Goal: Task Accomplishment & Management: Complete application form

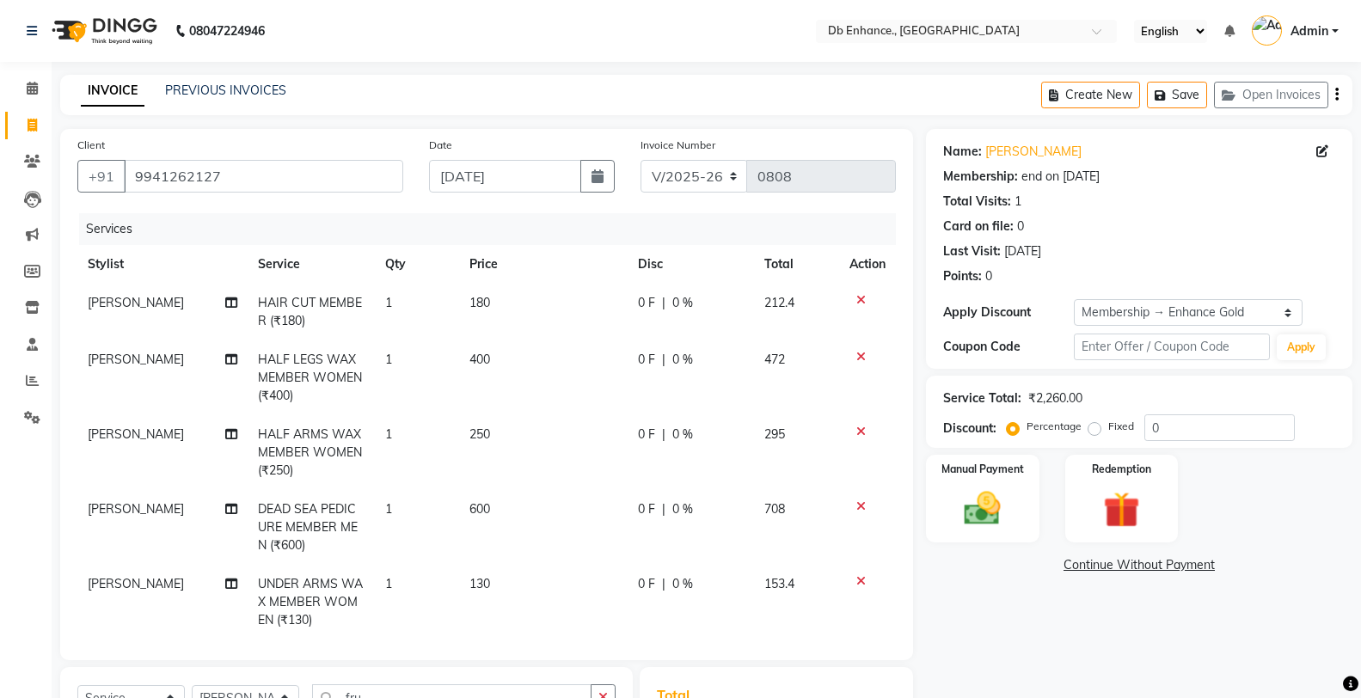
select select "4474"
select select "service"
select select "87165"
select select "1: Object"
click at [595, 175] on icon "button" at bounding box center [597, 176] width 12 height 14
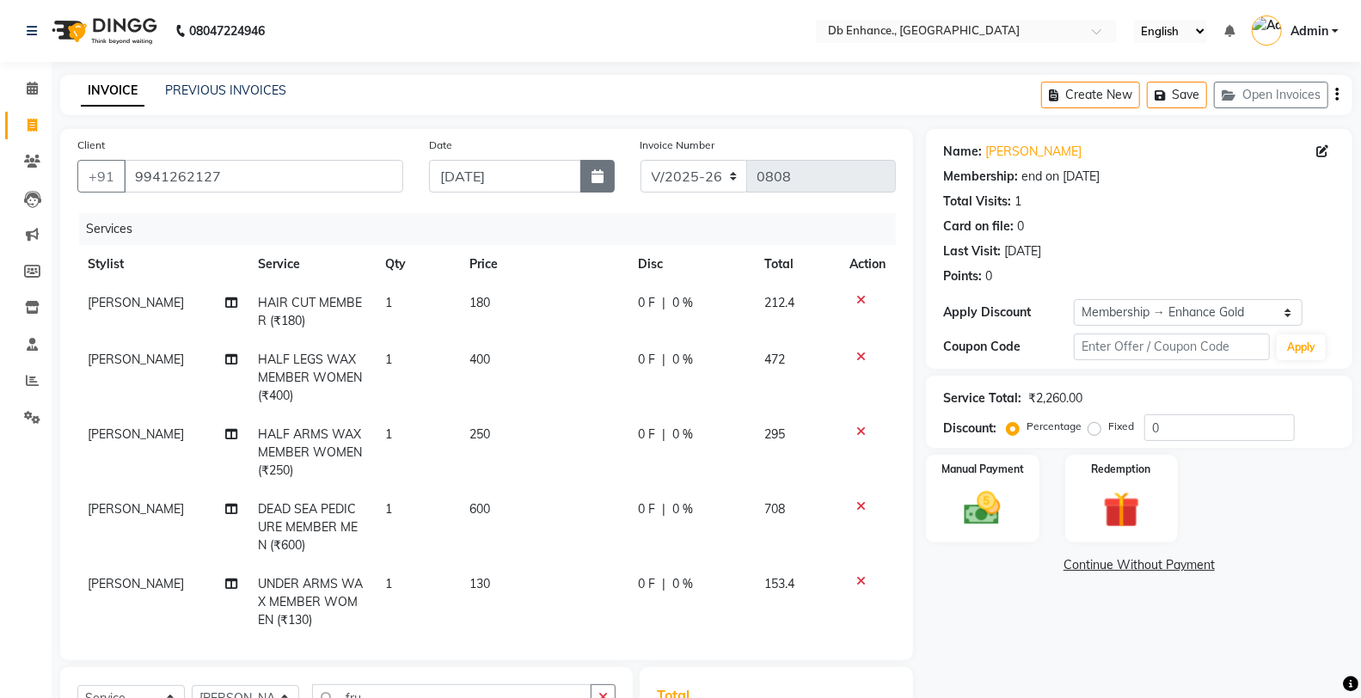
select select "9"
select select "2025"
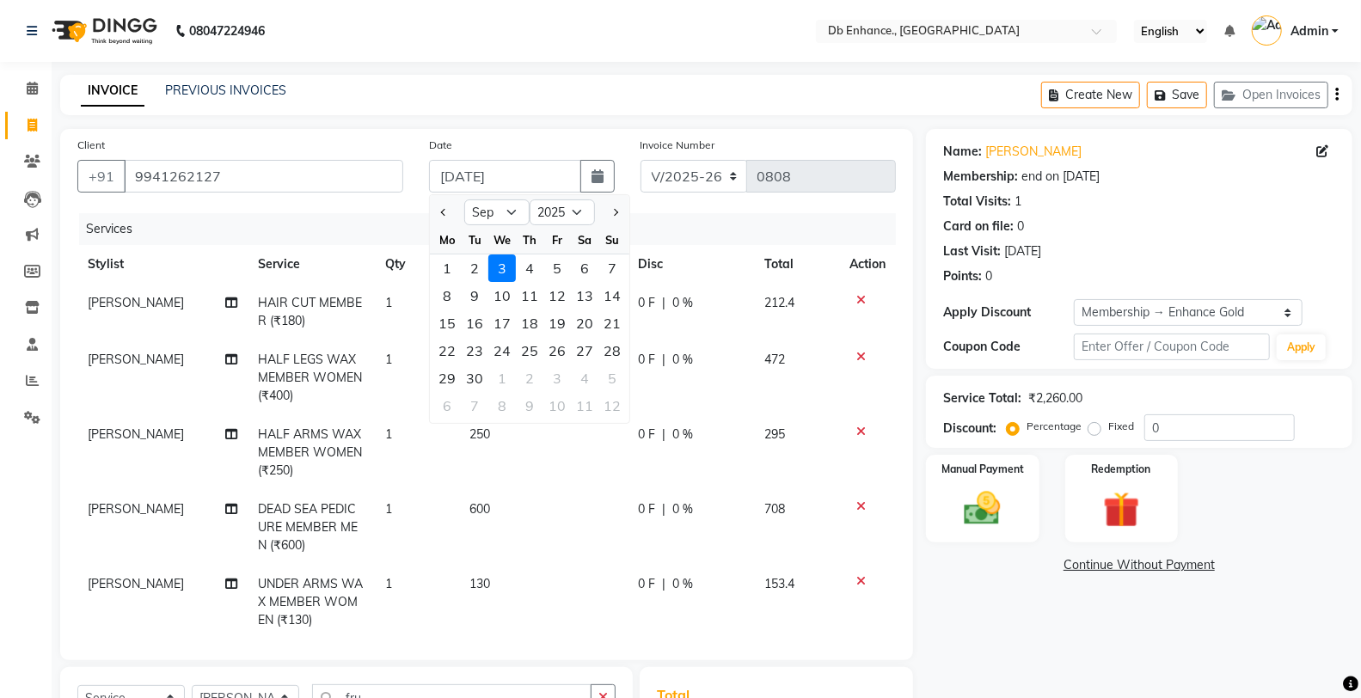
click at [694, 103] on div "INVOICE PREVIOUS INVOICES Create New Save Open Invoices" at bounding box center [706, 95] width 1292 height 40
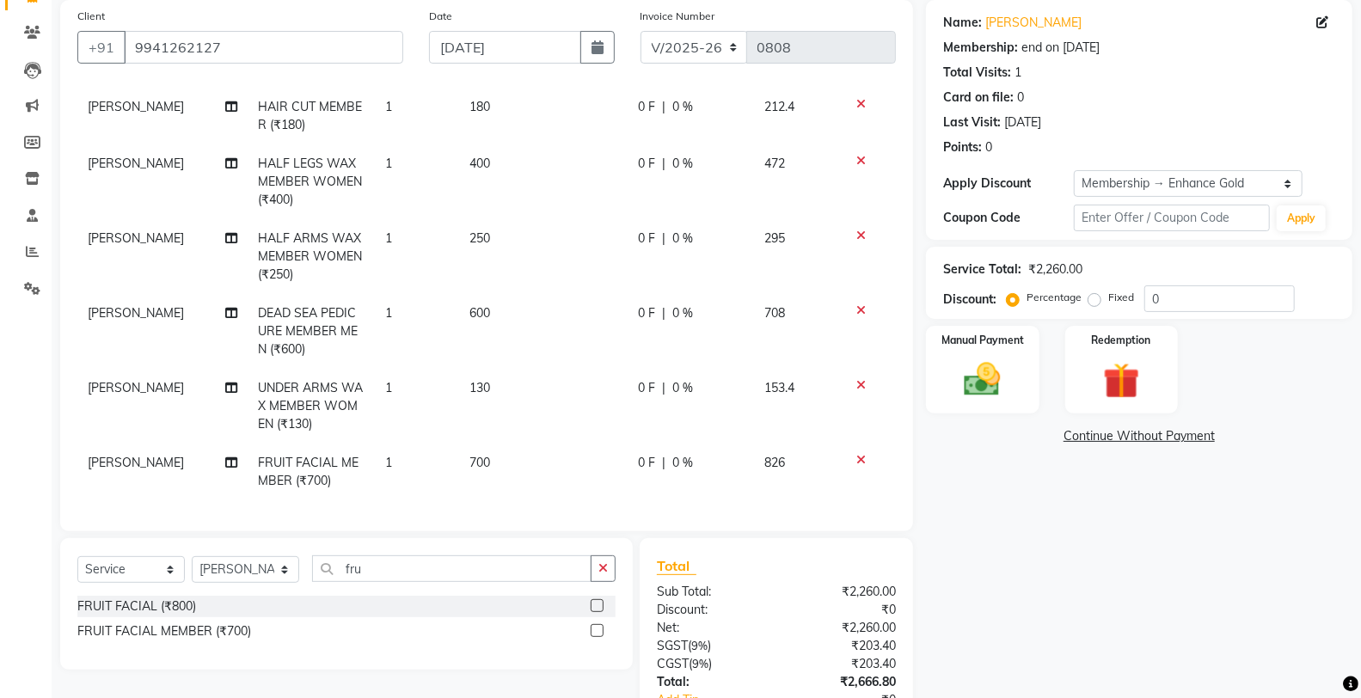
scroll to position [247, 0]
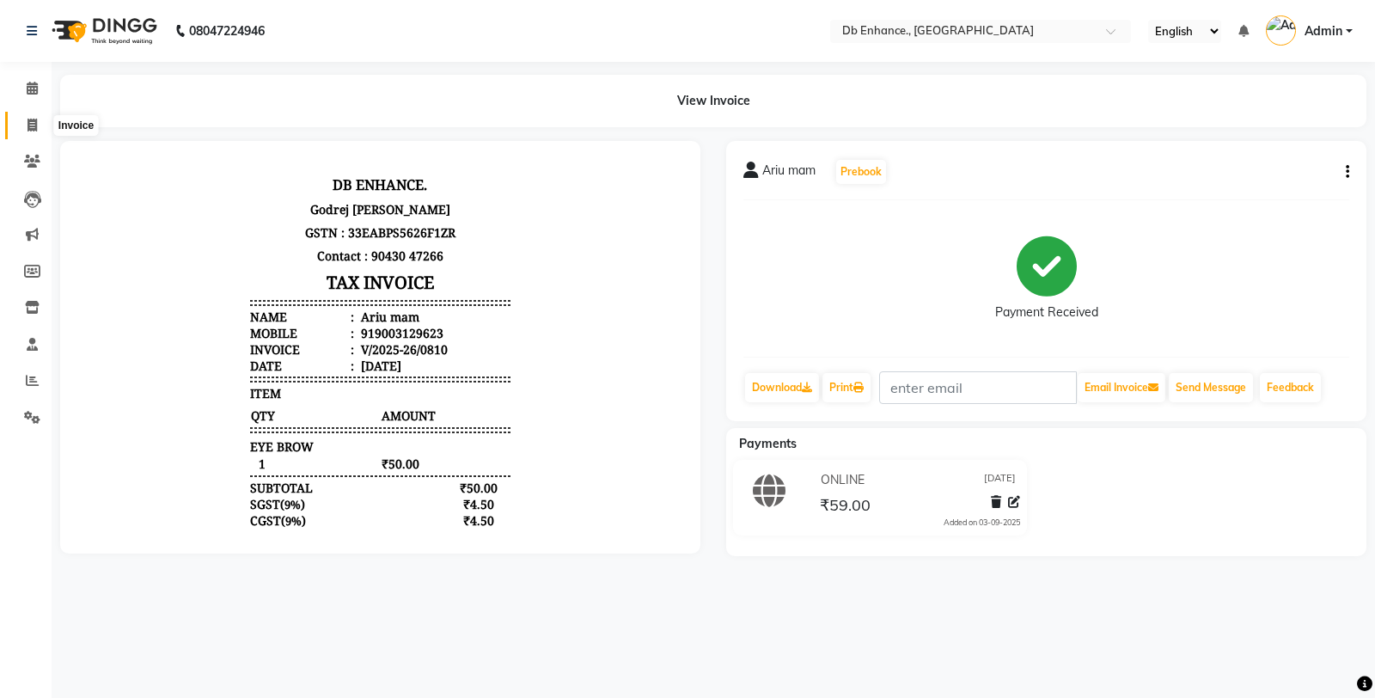
click at [28, 125] on icon at bounding box center [32, 125] width 9 height 13
select select "4474"
select select "service"
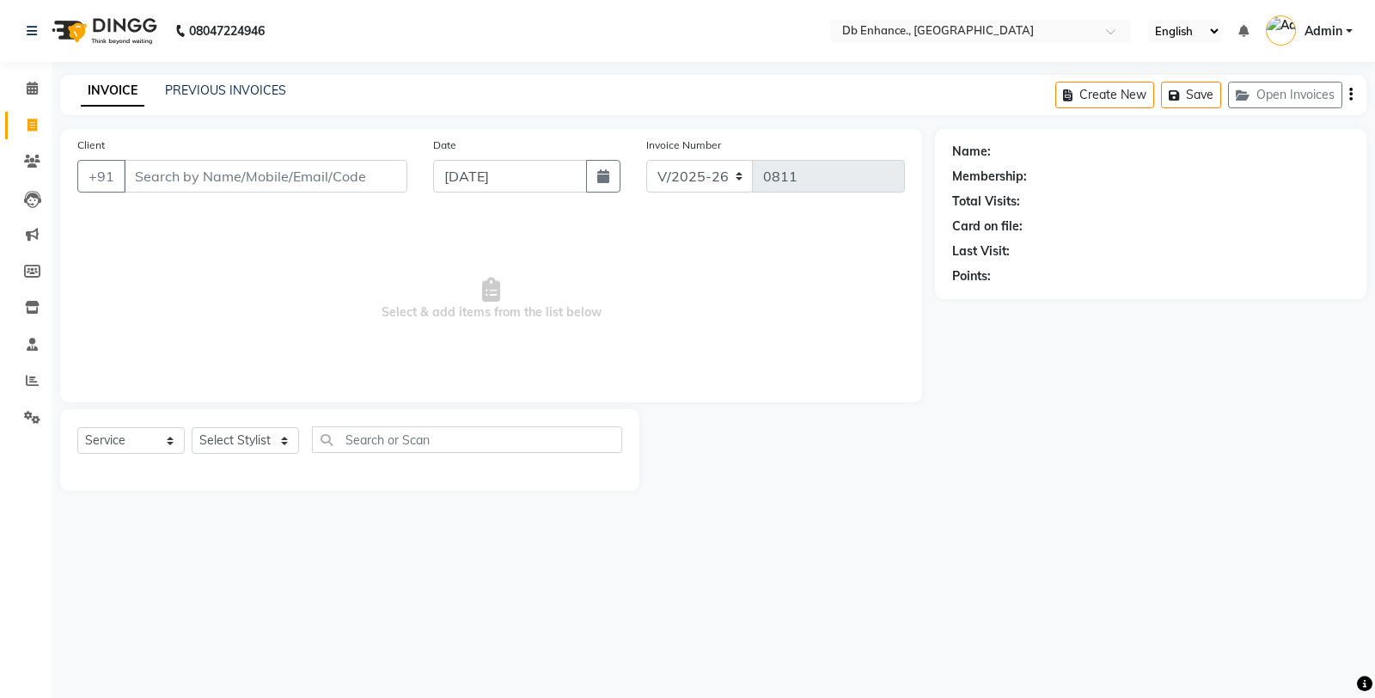
click at [261, 183] on input "Client" at bounding box center [266, 176] width 284 height 33
click at [290, 172] on input "Client" at bounding box center [266, 176] width 284 height 33
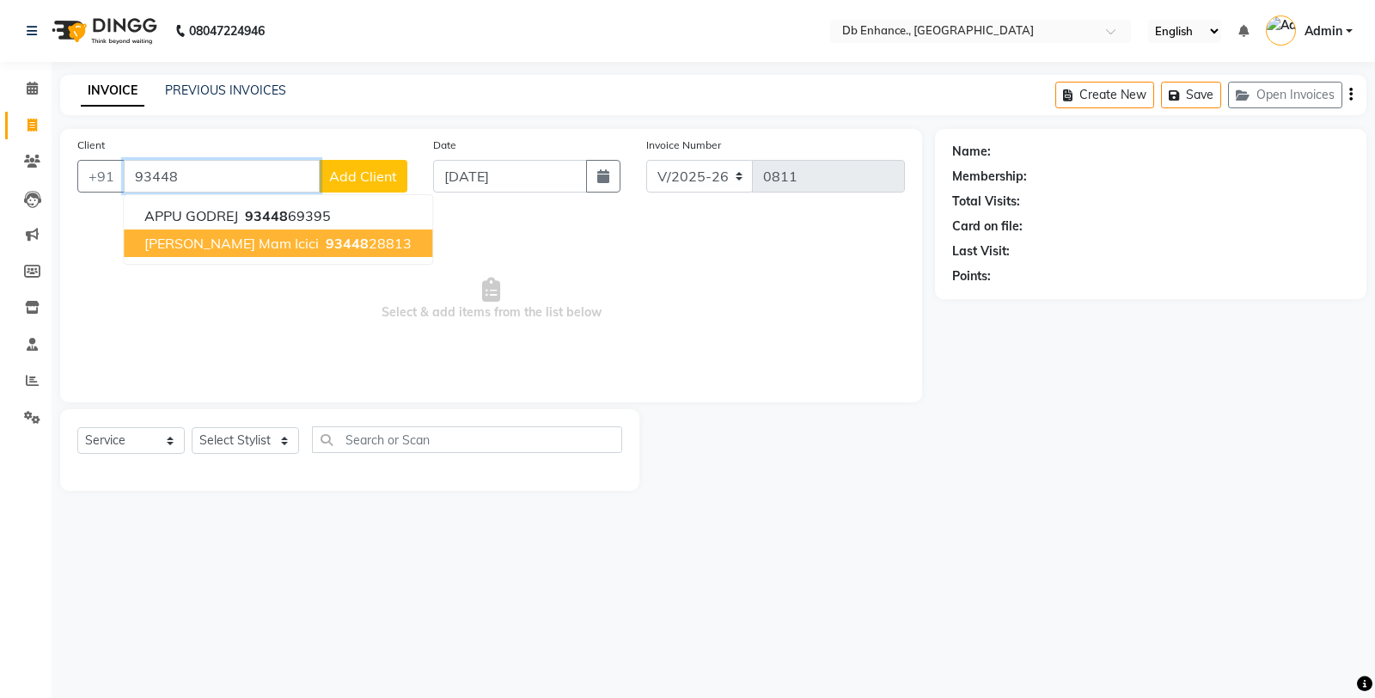
click at [217, 235] on span "Ambika mam icici" at bounding box center [231, 243] width 174 height 17
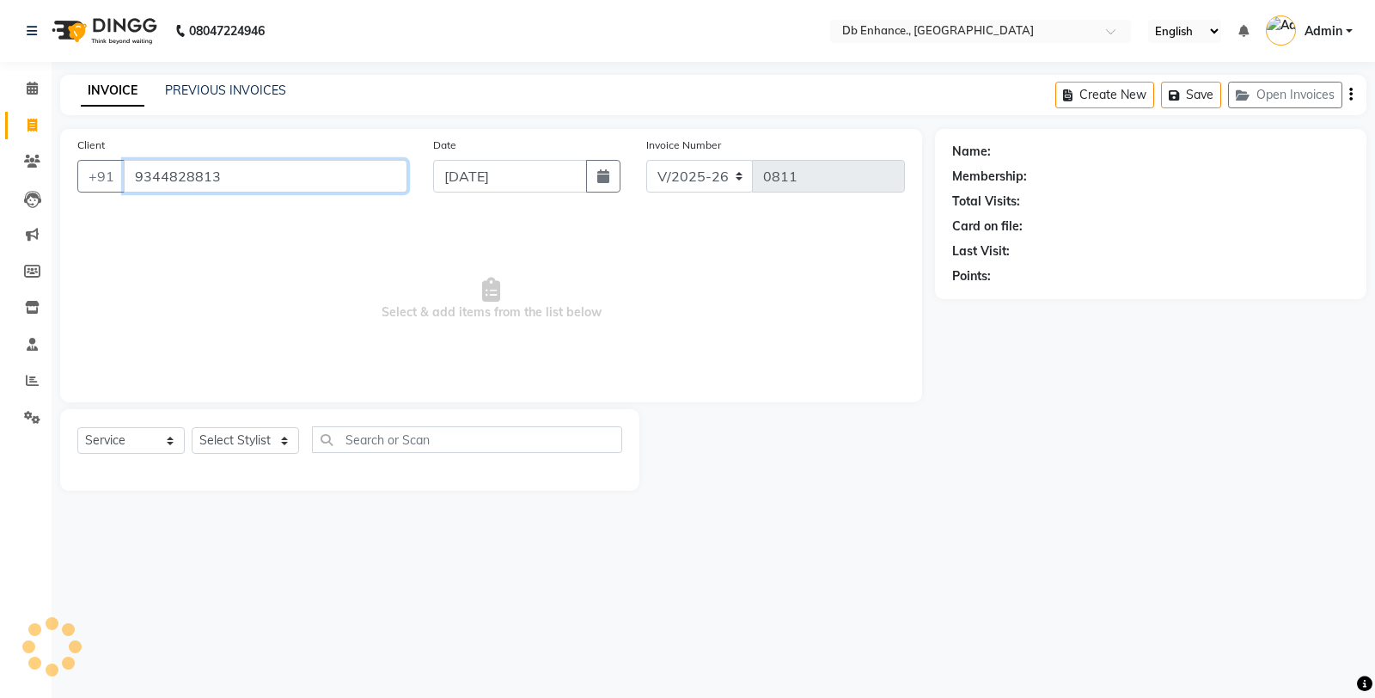
type input "9344828813"
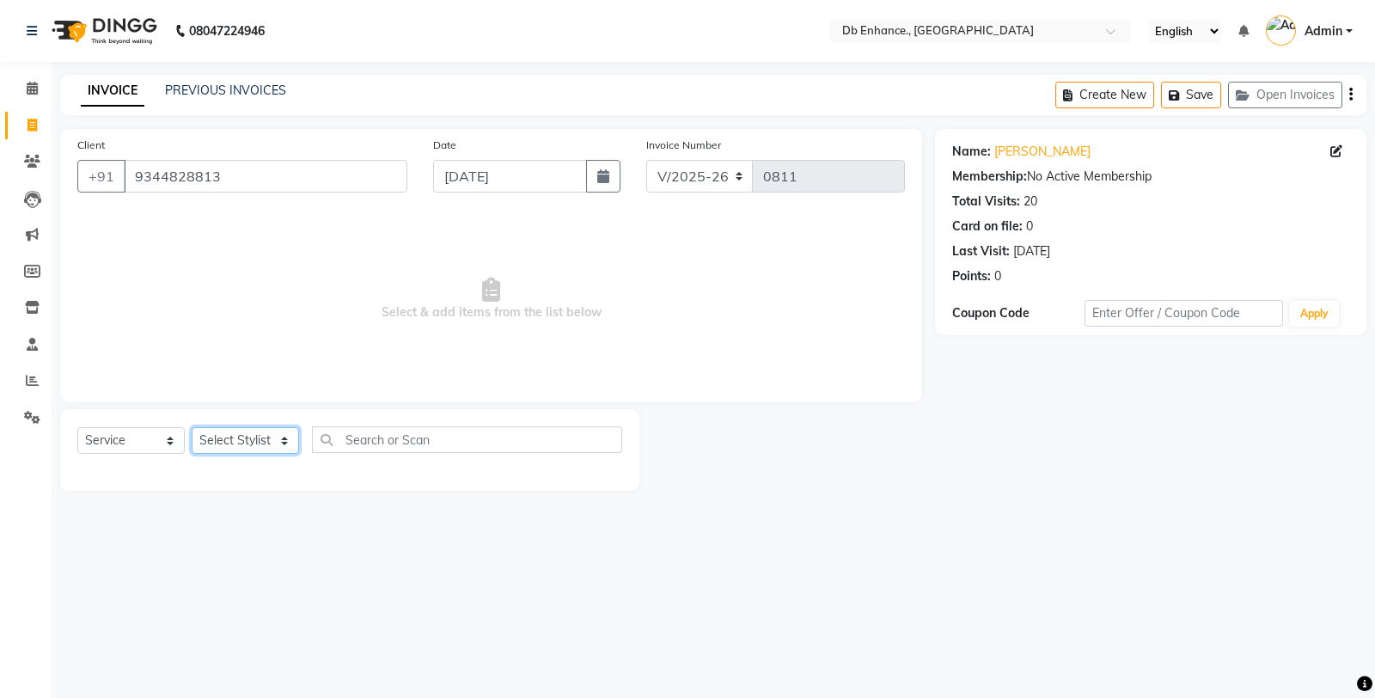
click at [272, 443] on select "Select Stylist Amarjeet Kumar mamta pradhan nishat anwar Raju Rekha Ujala Uttar…" at bounding box center [245, 440] width 107 height 27
select select "67593"
click at [192, 428] on select "Select Stylist Amarjeet Kumar mamta pradhan nishat anwar Raju Rekha Ujala Uttar…" at bounding box center [245, 440] width 107 height 27
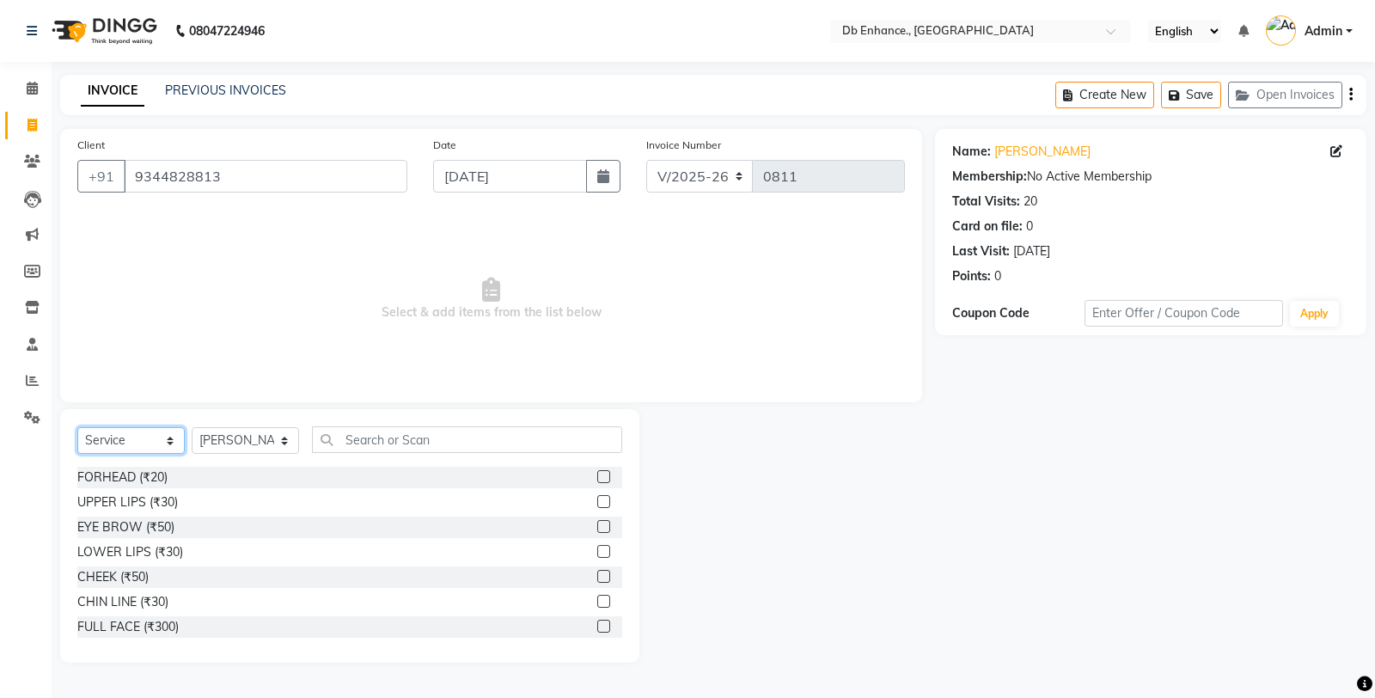
click at [136, 442] on select "Select Service Product Membership Package Voucher Prepaid Gift Card" at bounding box center [130, 440] width 107 height 27
click at [77, 428] on select "Select Service Product Membership Package Voucher Prepaid Gift Card" at bounding box center [130, 440] width 107 height 27
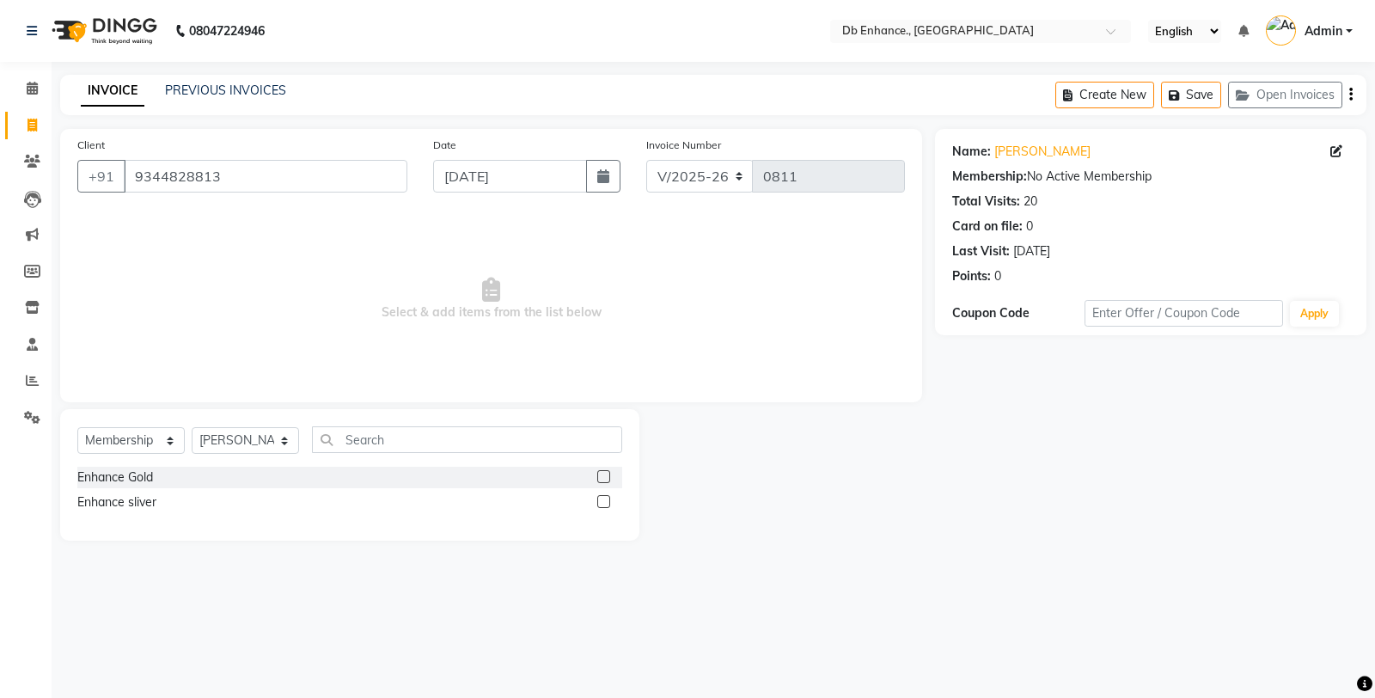
click at [607, 480] on label at bounding box center [603, 476] width 13 height 13
click at [607, 480] on input "checkbox" at bounding box center [602, 477] width 11 height 11
select select "select"
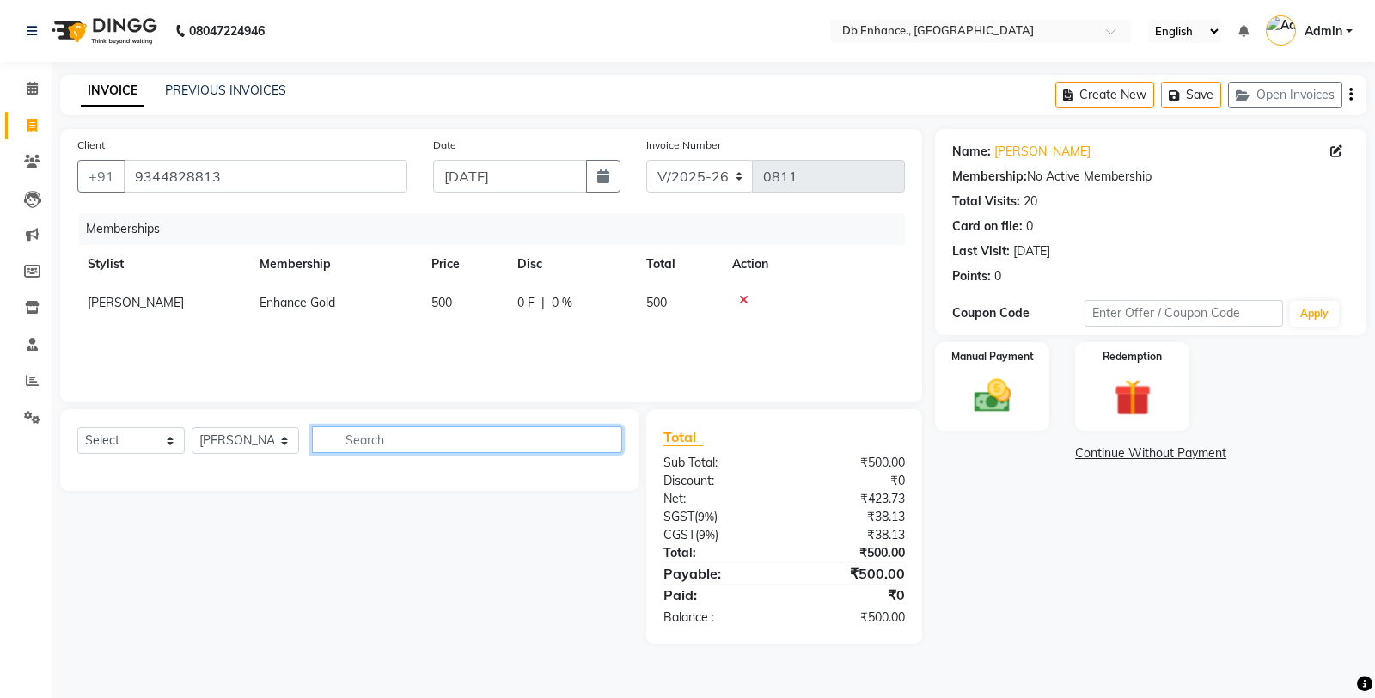
click at [388, 439] on input "text" at bounding box center [467, 439] width 310 height 27
click at [384, 442] on input "text" at bounding box center [467, 439] width 310 height 27
type input "f"
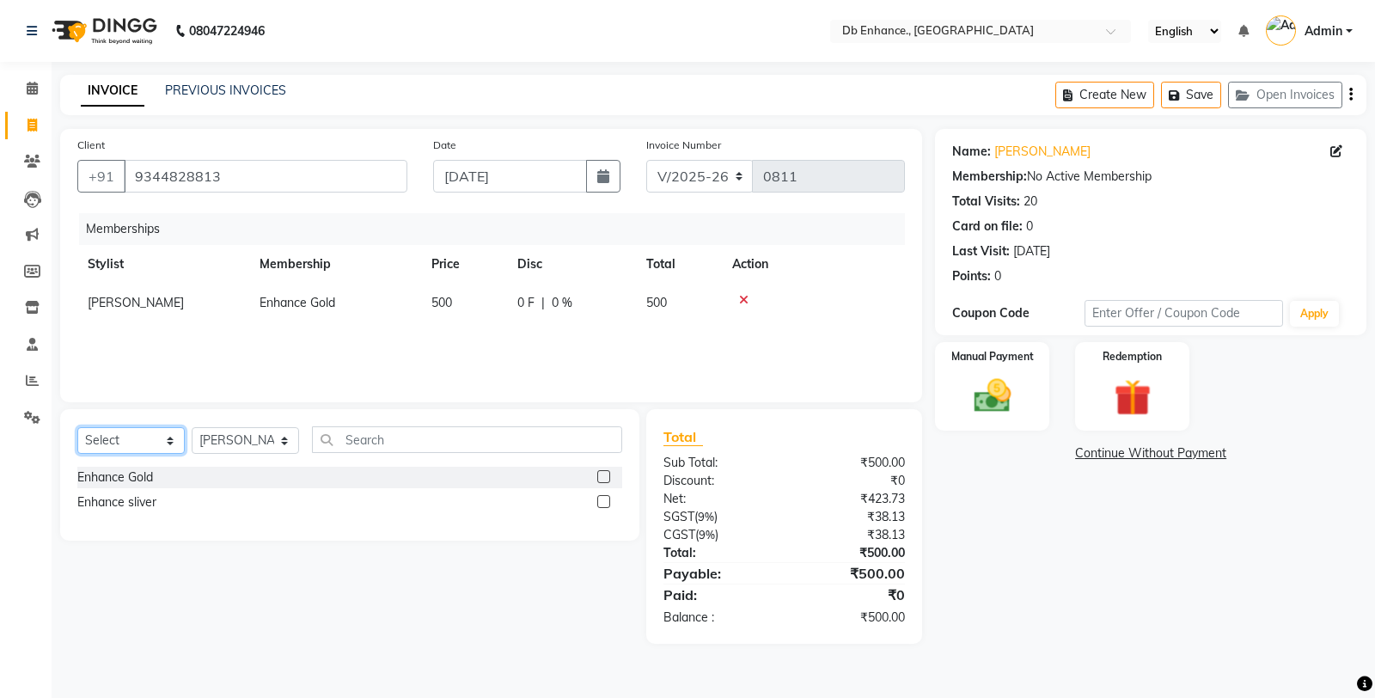
click at [142, 444] on select "Select Service Product Package Voucher Prepaid Gift Card" at bounding box center [130, 440] width 107 height 27
select select "service"
click at [77, 428] on select "Select Service Product Package Voucher Prepaid Gift Card" at bounding box center [130, 440] width 107 height 27
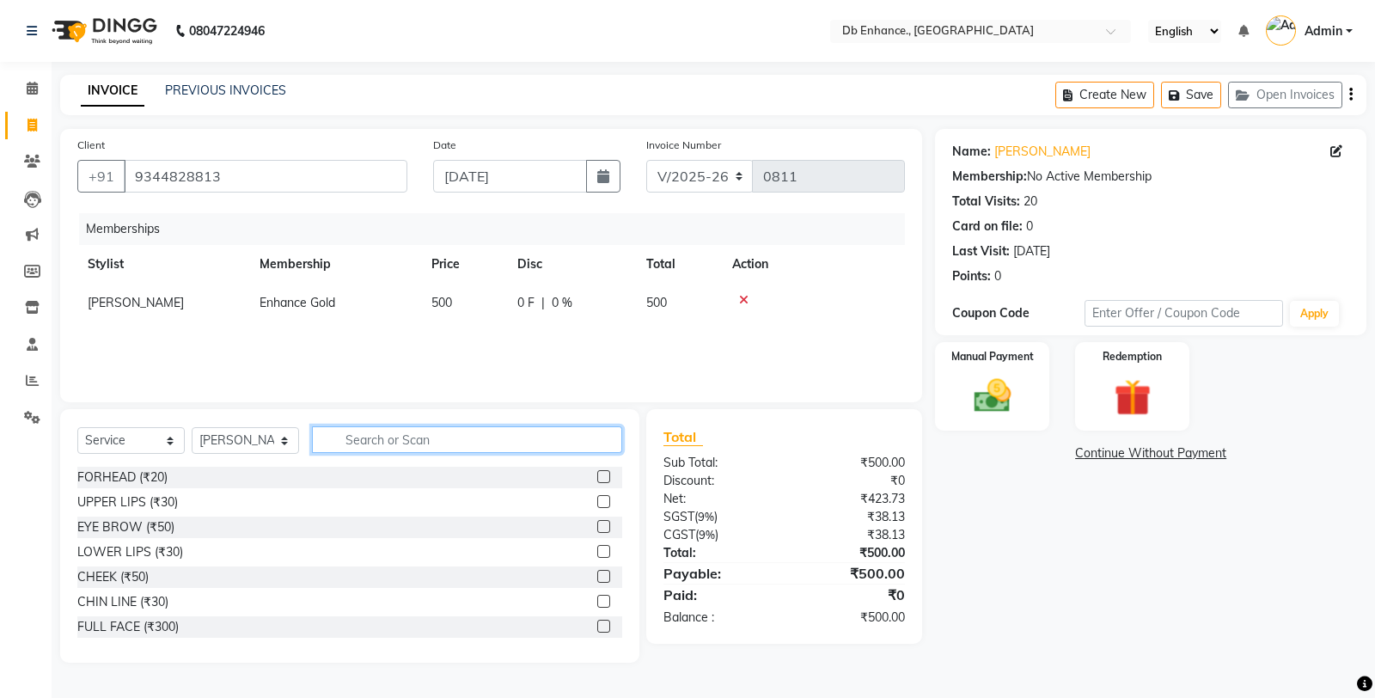
click at [409, 443] on input "text" at bounding box center [467, 439] width 310 height 27
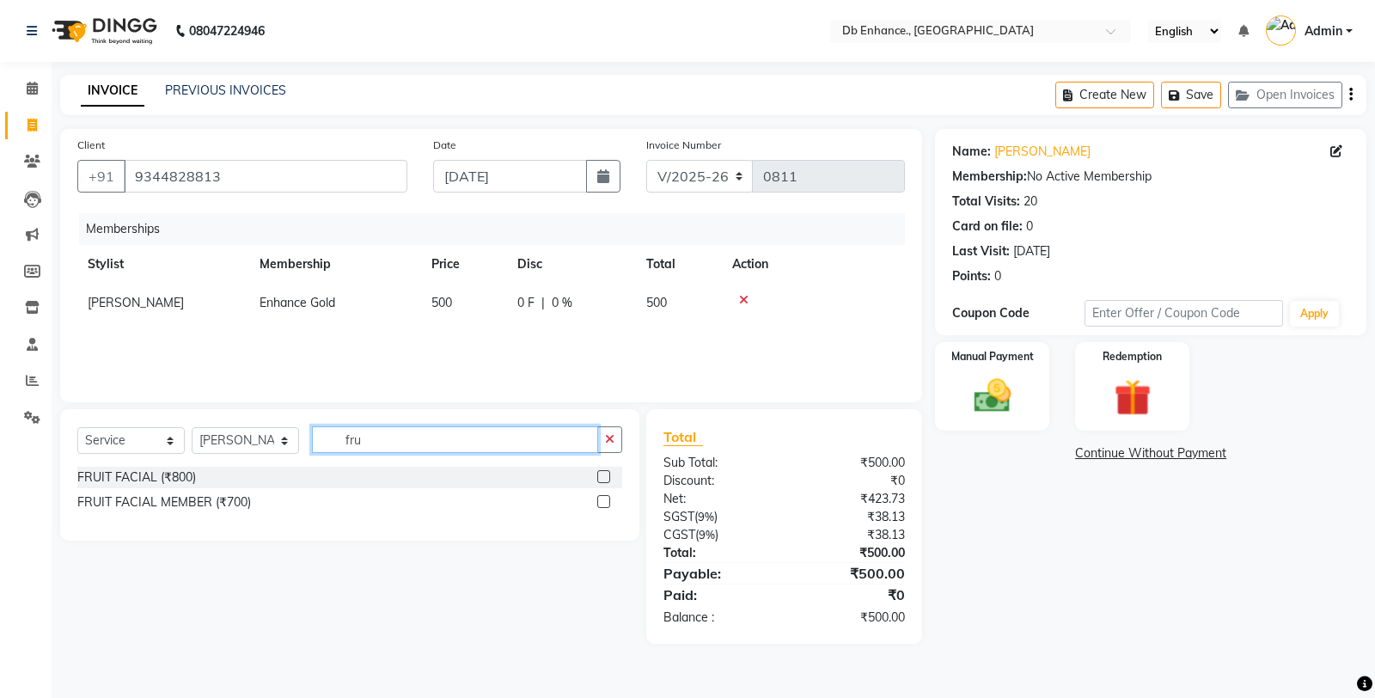
type input "fru"
click at [603, 502] on label at bounding box center [603, 501] width 13 height 13
click at [603, 502] on input "checkbox" at bounding box center [602, 502] width 11 height 11
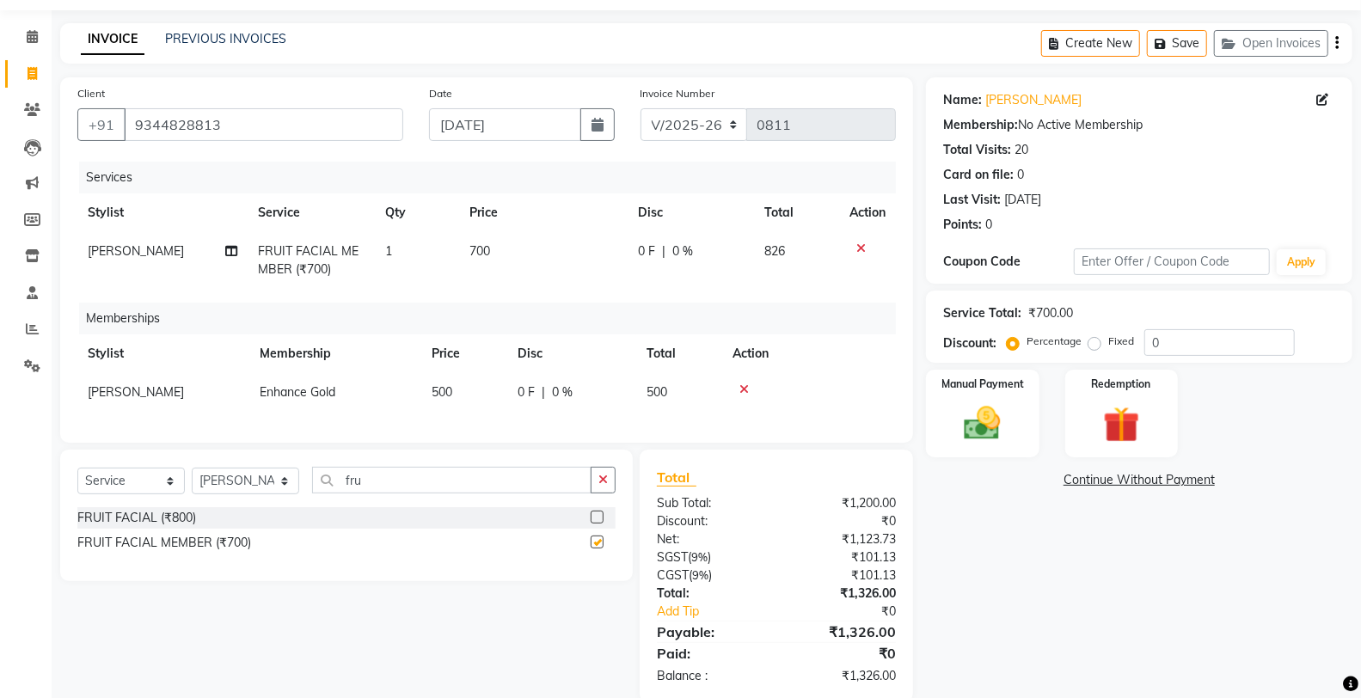
checkbox input "false"
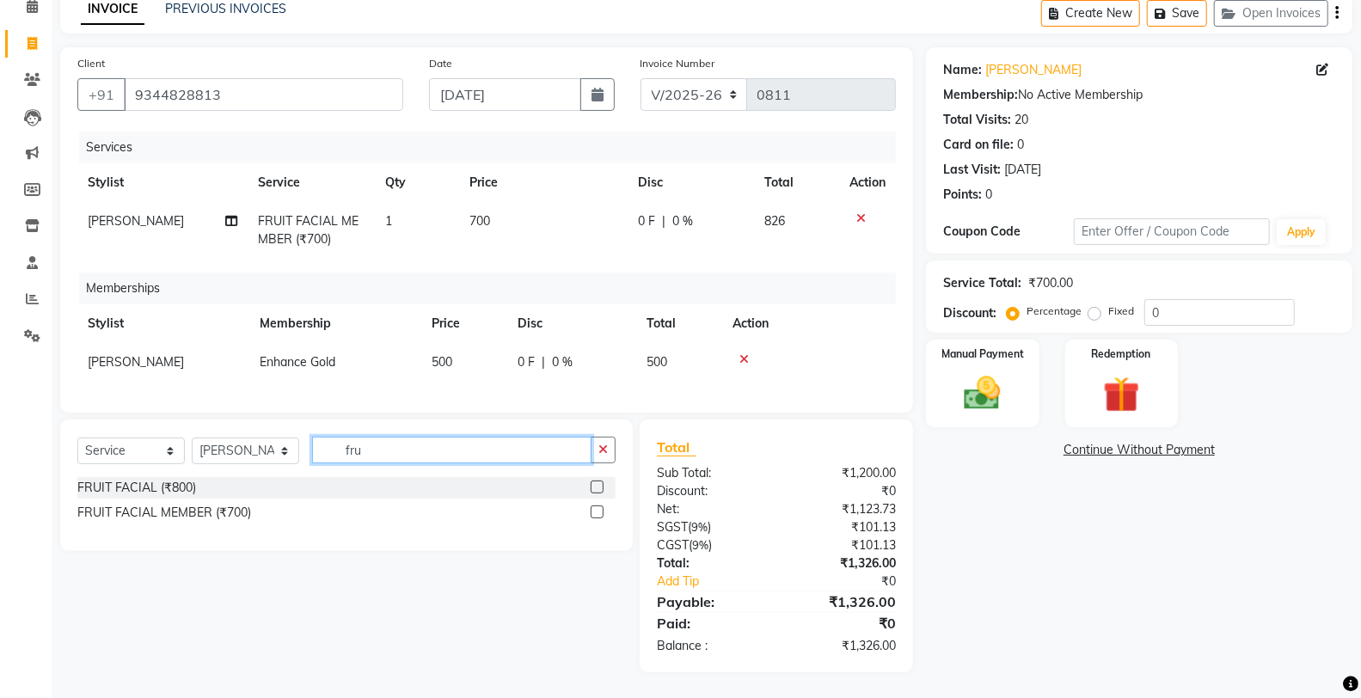
click at [439, 456] on input "fru" at bounding box center [451, 450] width 279 height 27
type input "f"
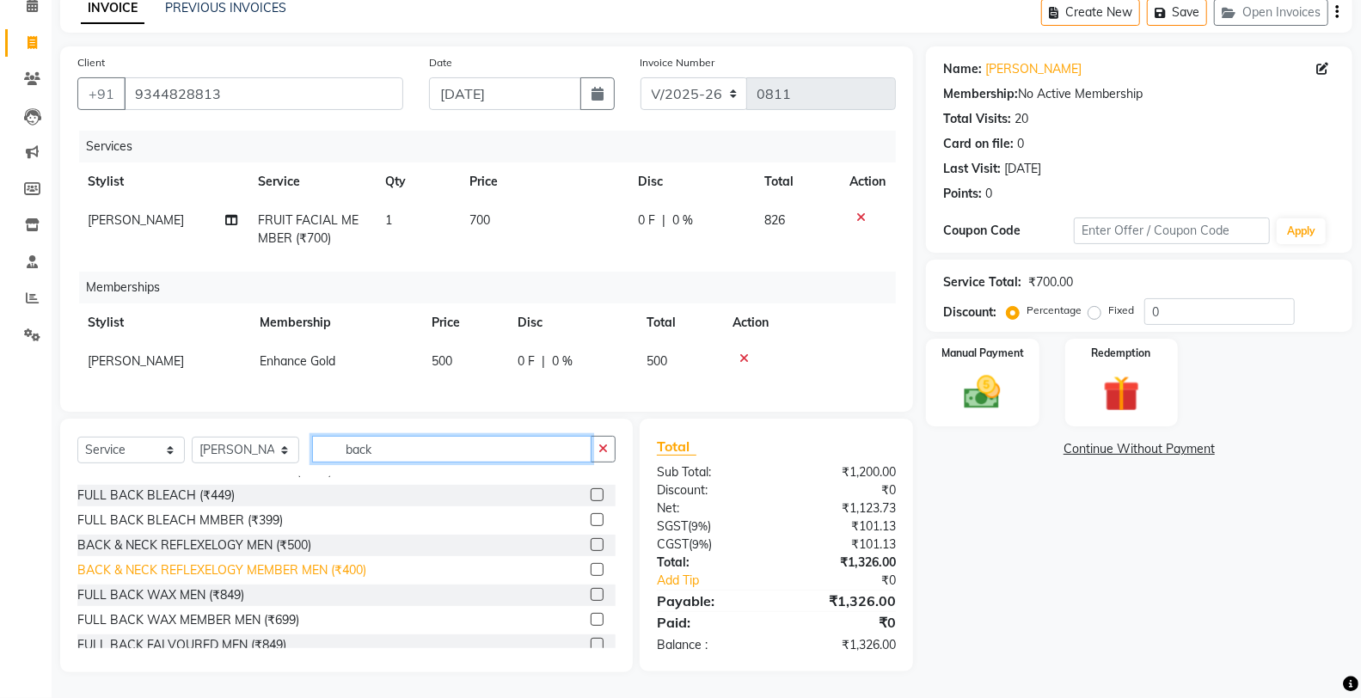
scroll to position [226, 0]
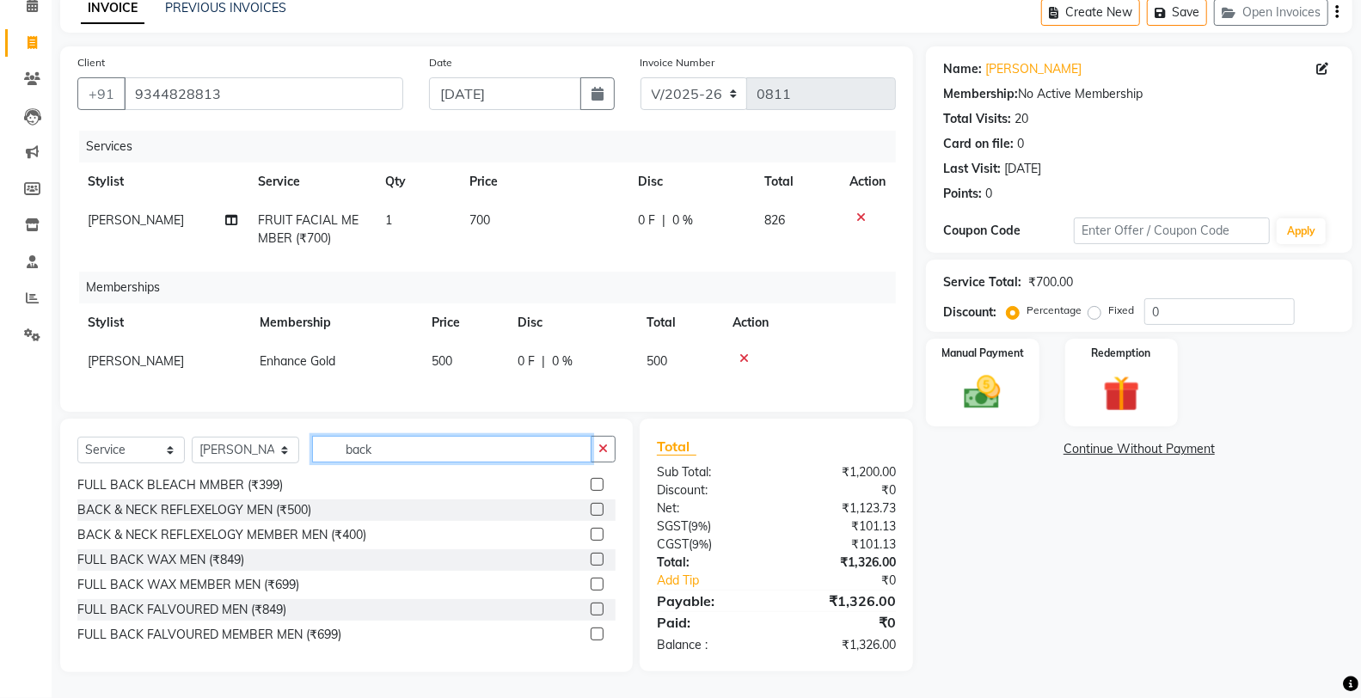
type input "back"
click at [590, 535] on label at bounding box center [596, 534] width 13 height 13
click at [590, 535] on input "checkbox" at bounding box center [595, 534] width 11 height 11
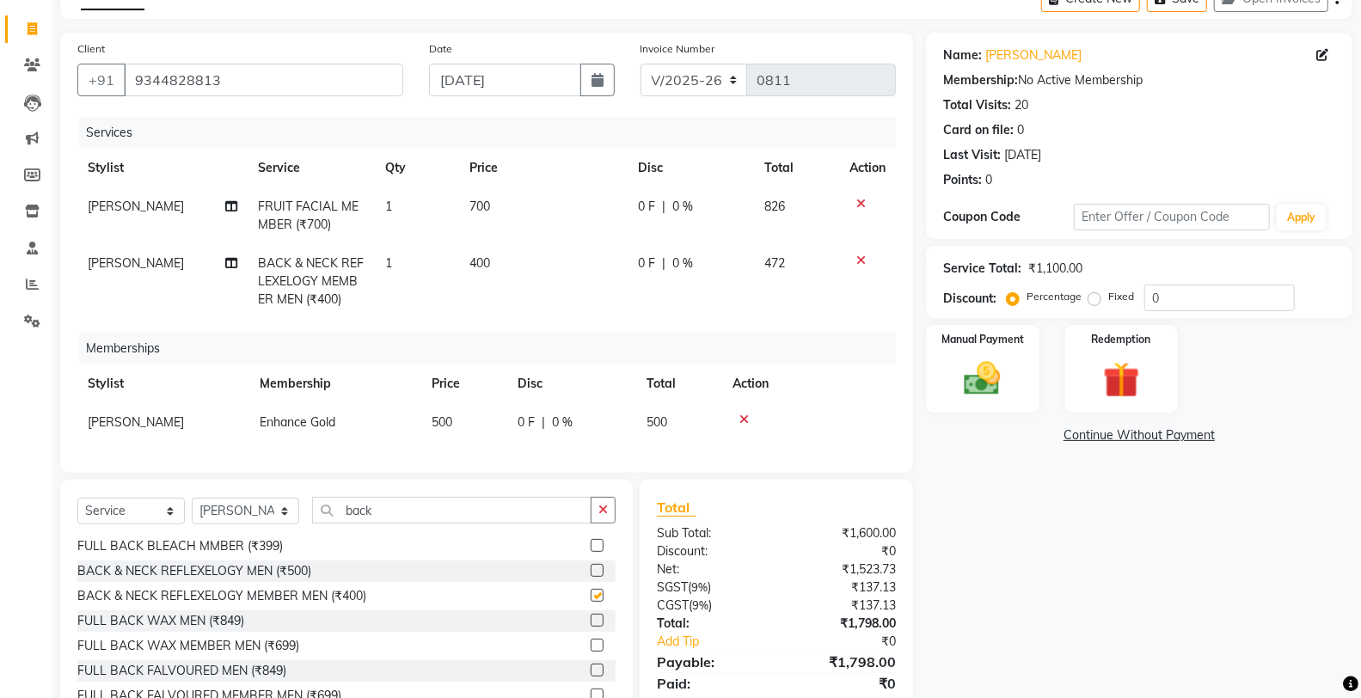
checkbox input "false"
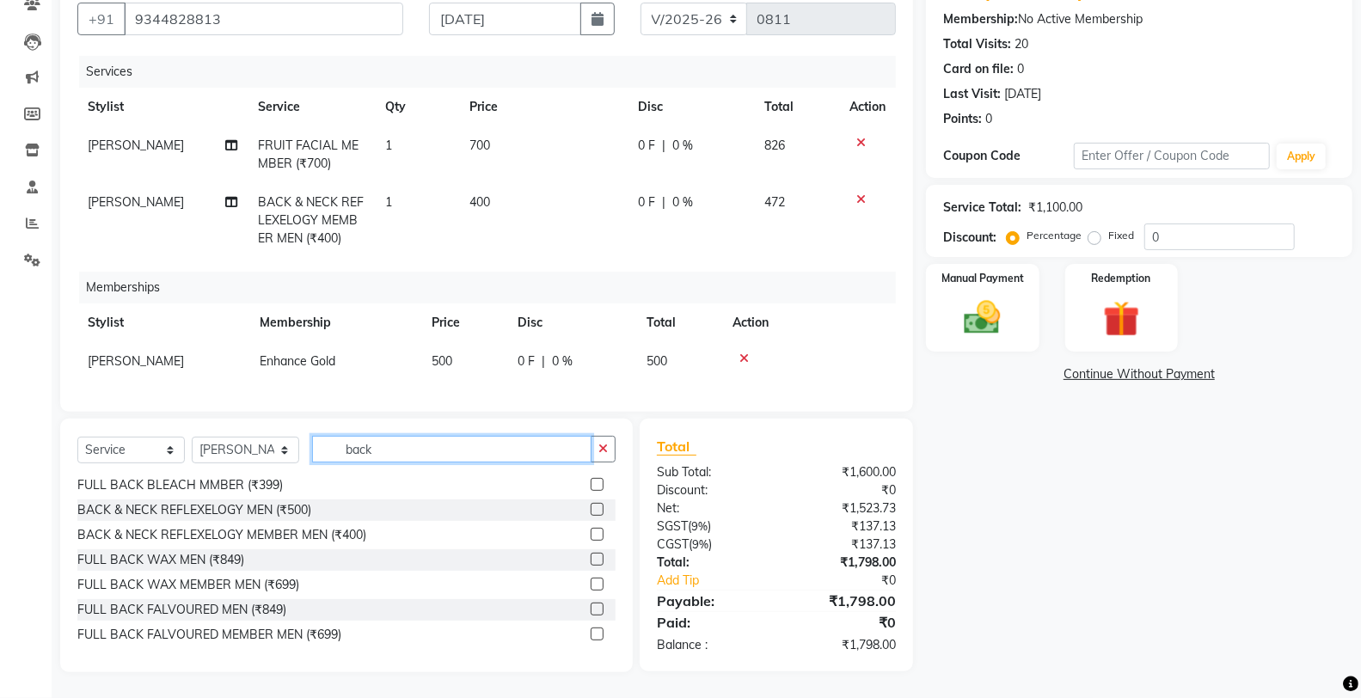
click at [476, 444] on input "back" at bounding box center [451, 449] width 279 height 27
type input "b"
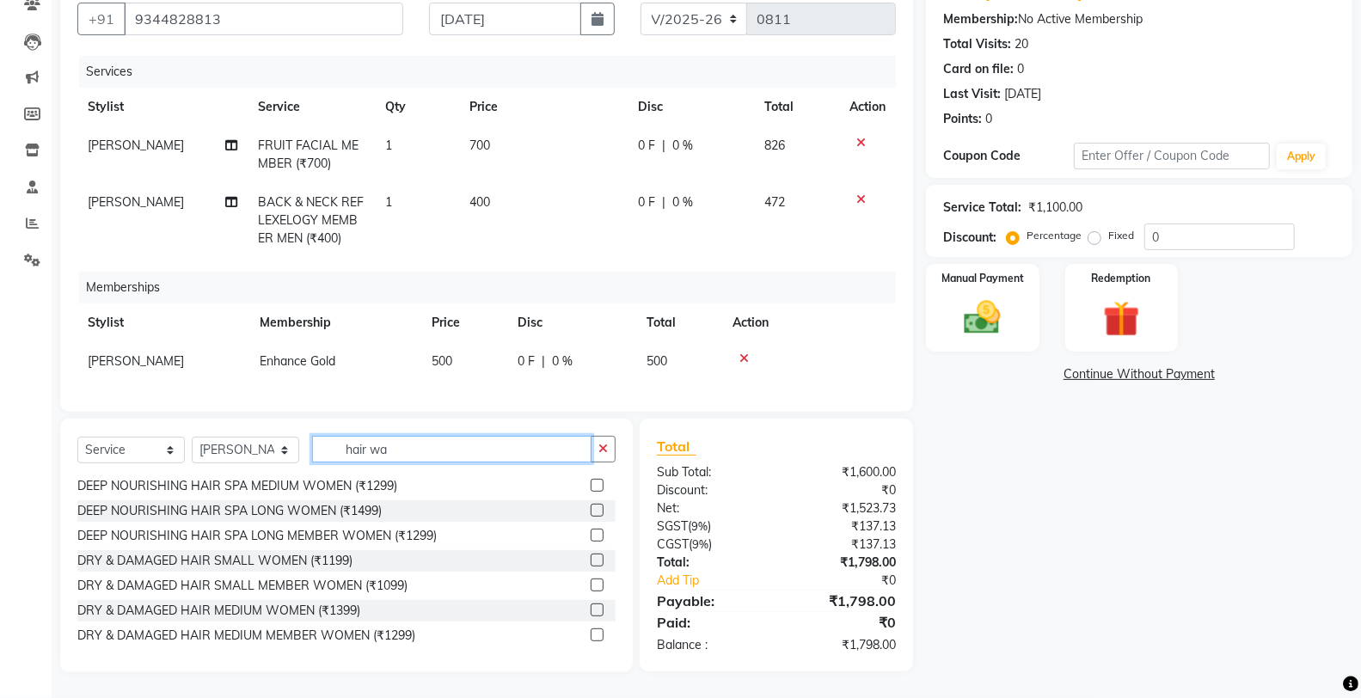
scroll to position [28, 0]
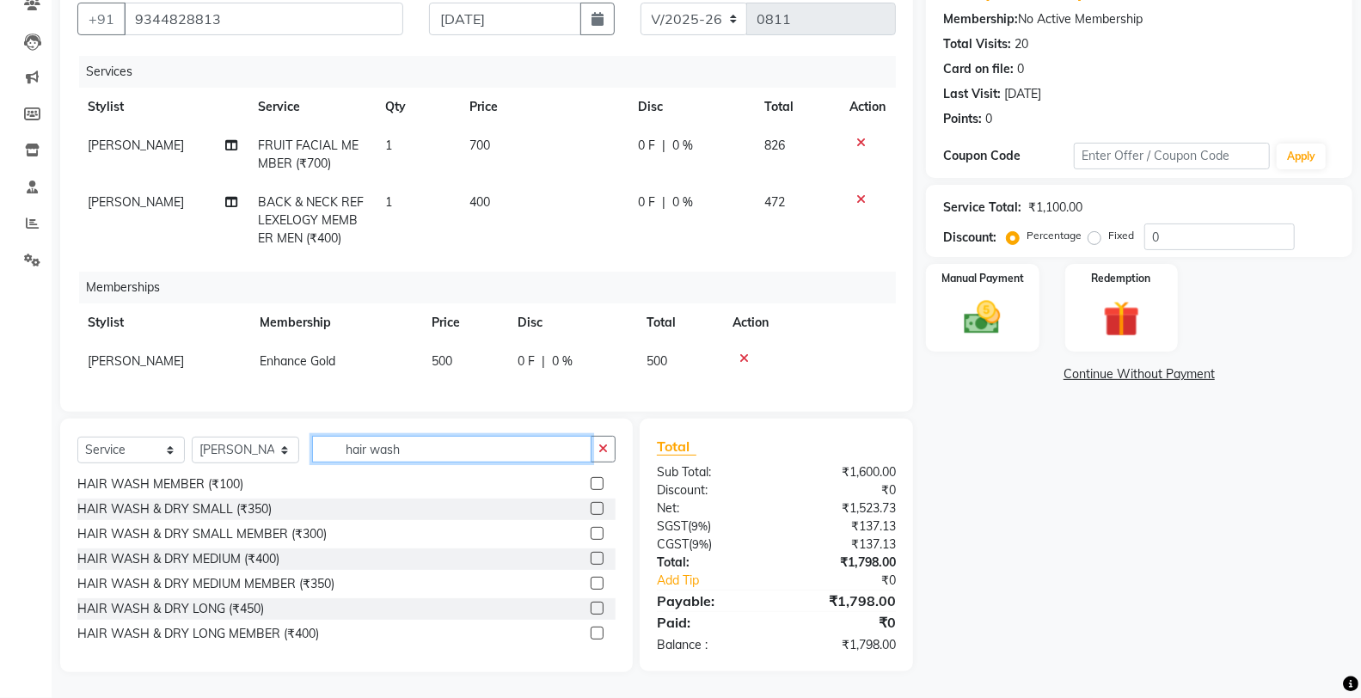
type input "hair wash"
click at [590, 580] on label at bounding box center [596, 583] width 13 height 13
click at [590, 580] on input "checkbox" at bounding box center [595, 583] width 11 height 11
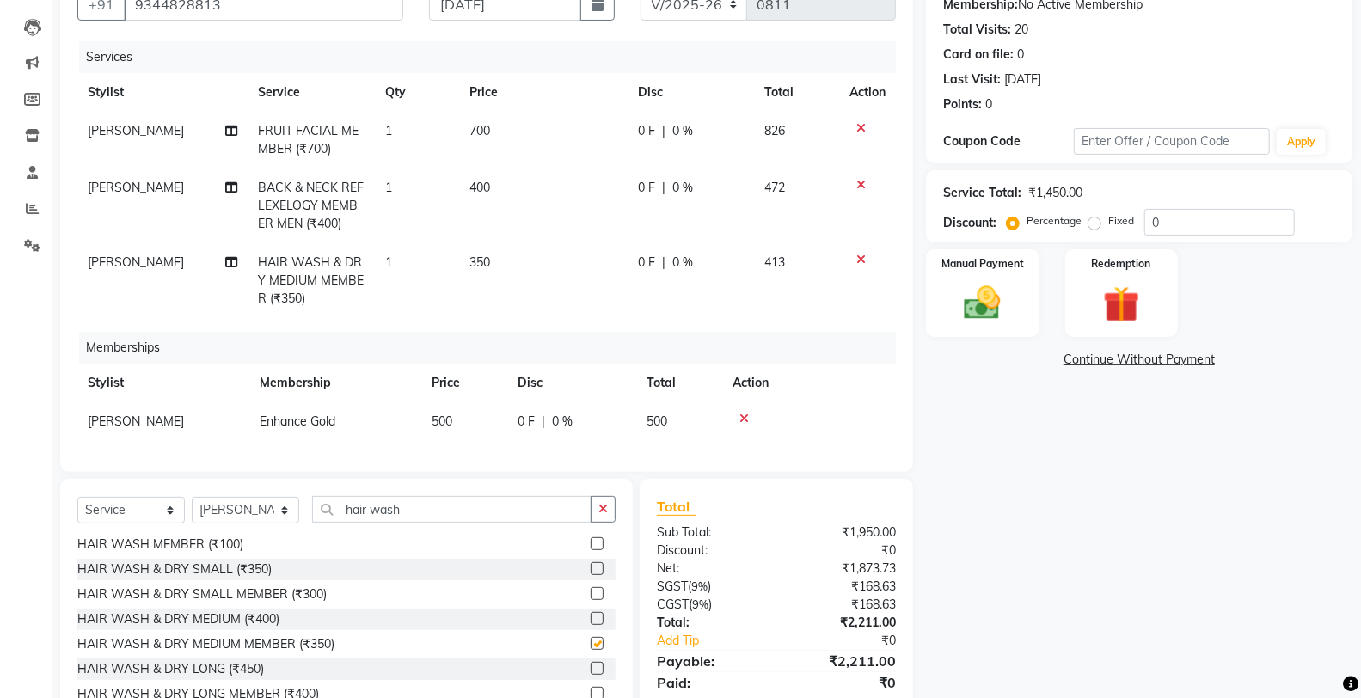
checkbox input "false"
click at [461, 523] on input "hair wash" at bounding box center [451, 509] width 279 height 27
type input "h"
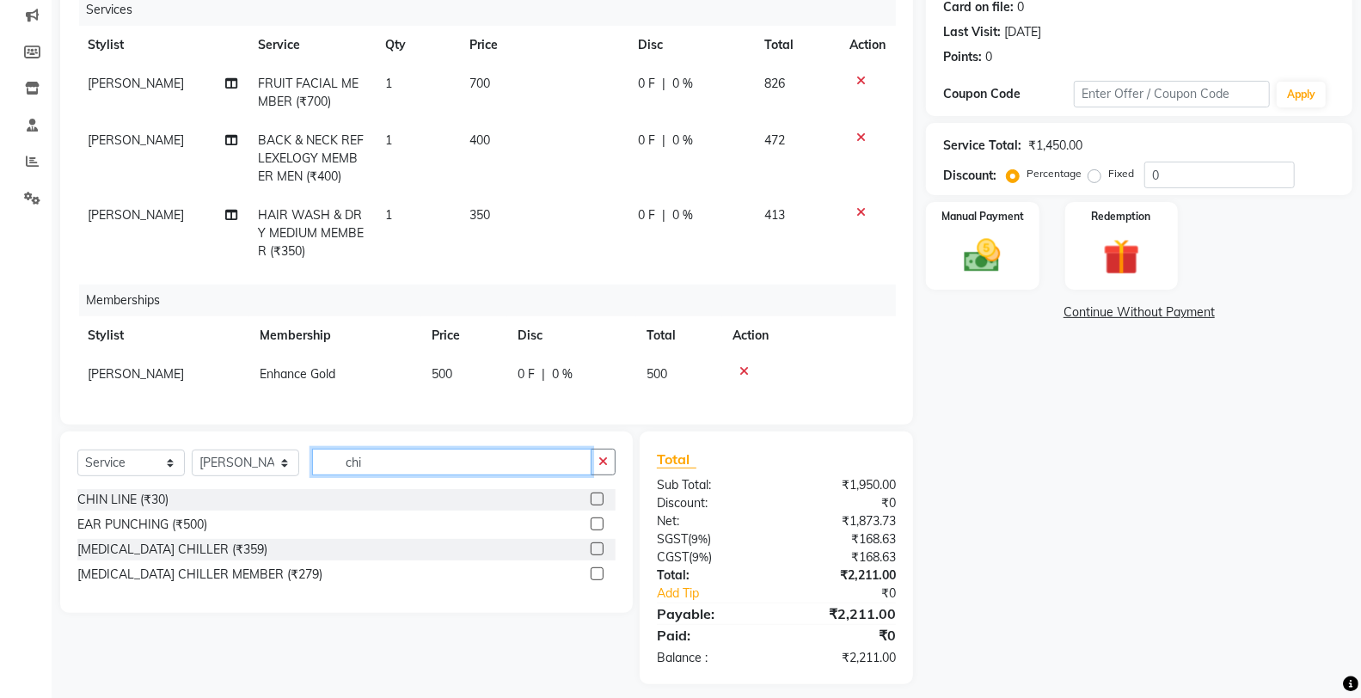
scroll to position [245, 0]
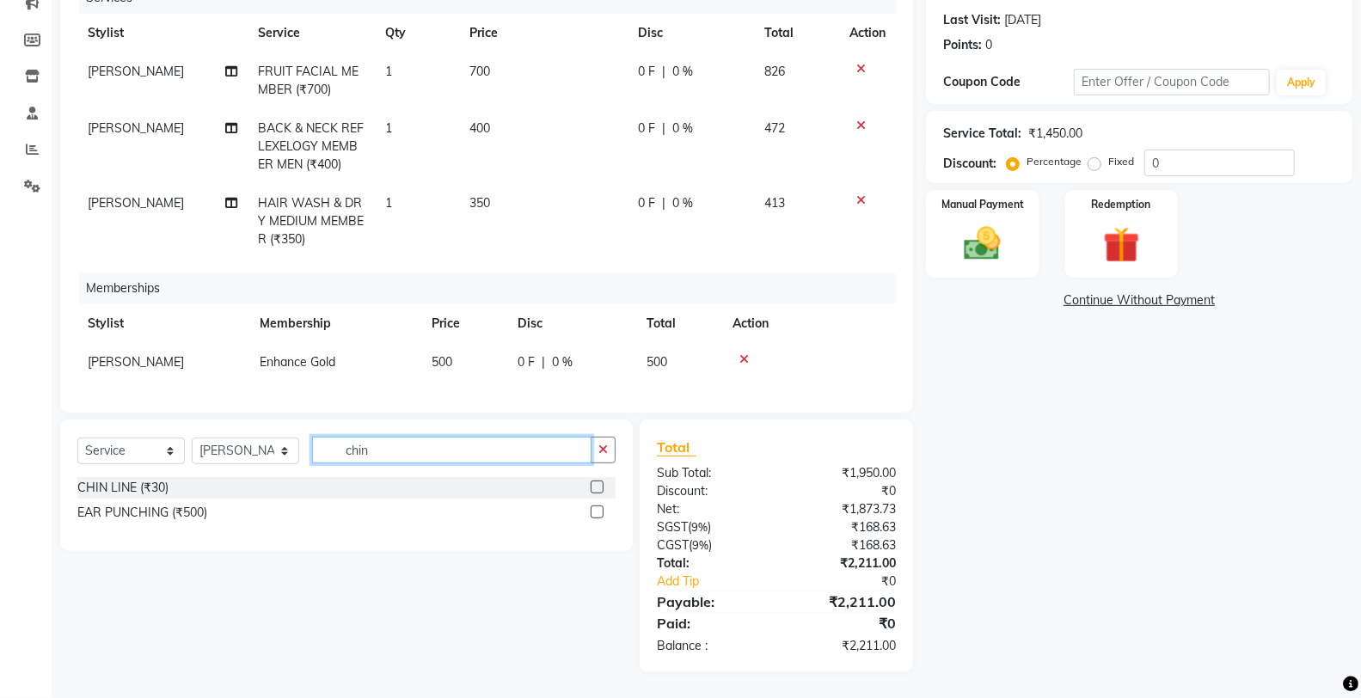
type input "chin"
click at [594, 483] on label at bounding box center [596, 486] width 13 height 13
click at [594, 483] on input "checkbox" at bounding box center [595, 487] width 11 height 11
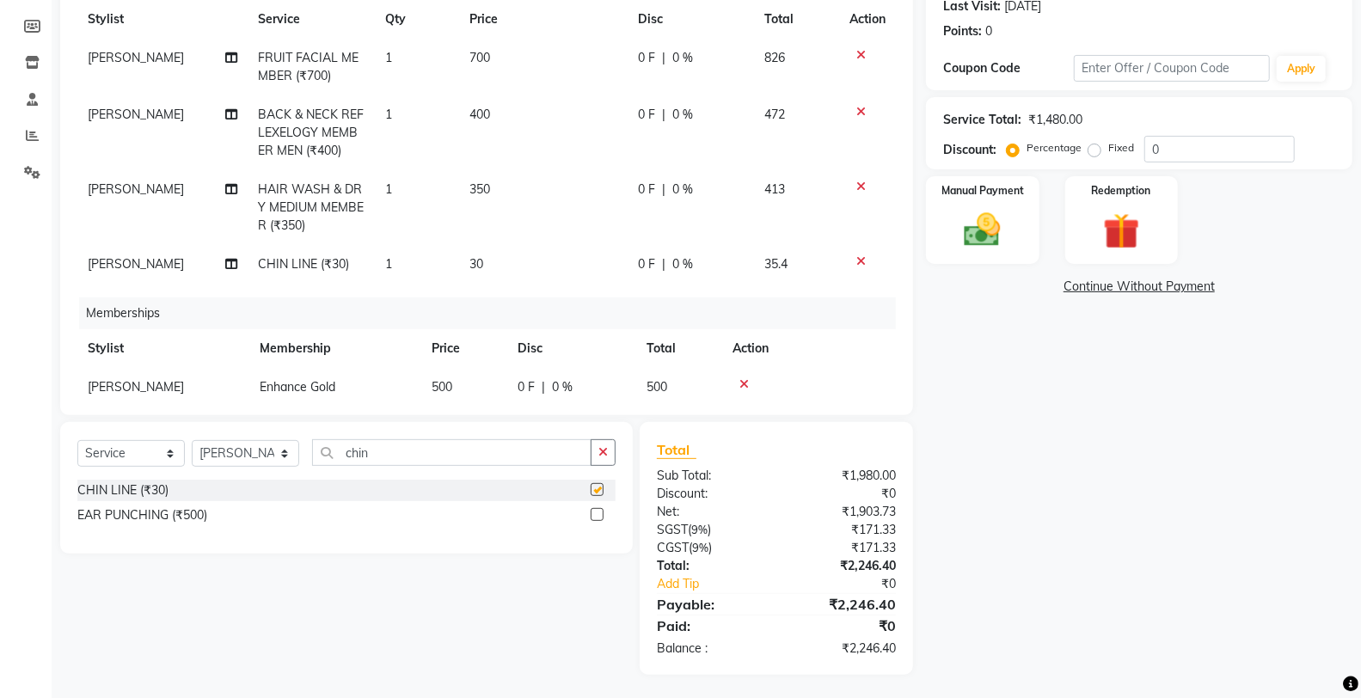
scroll to position [36, 0]
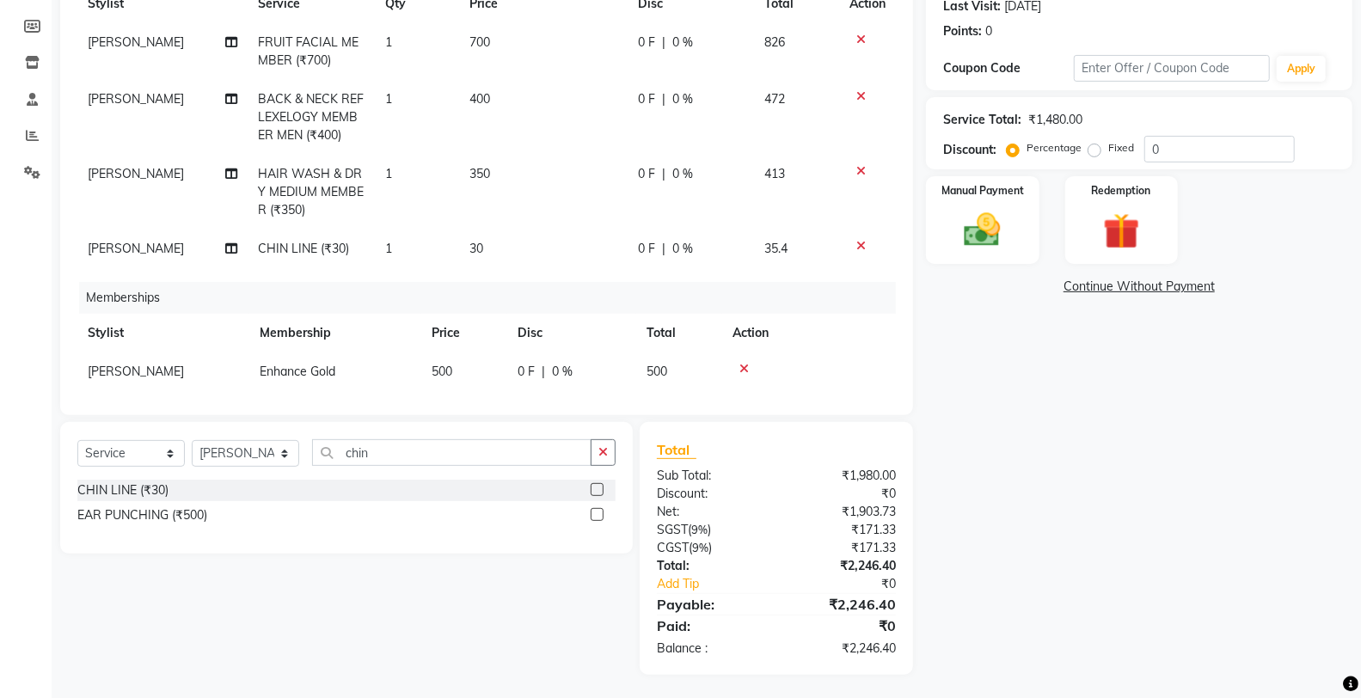
checkbox input "false"
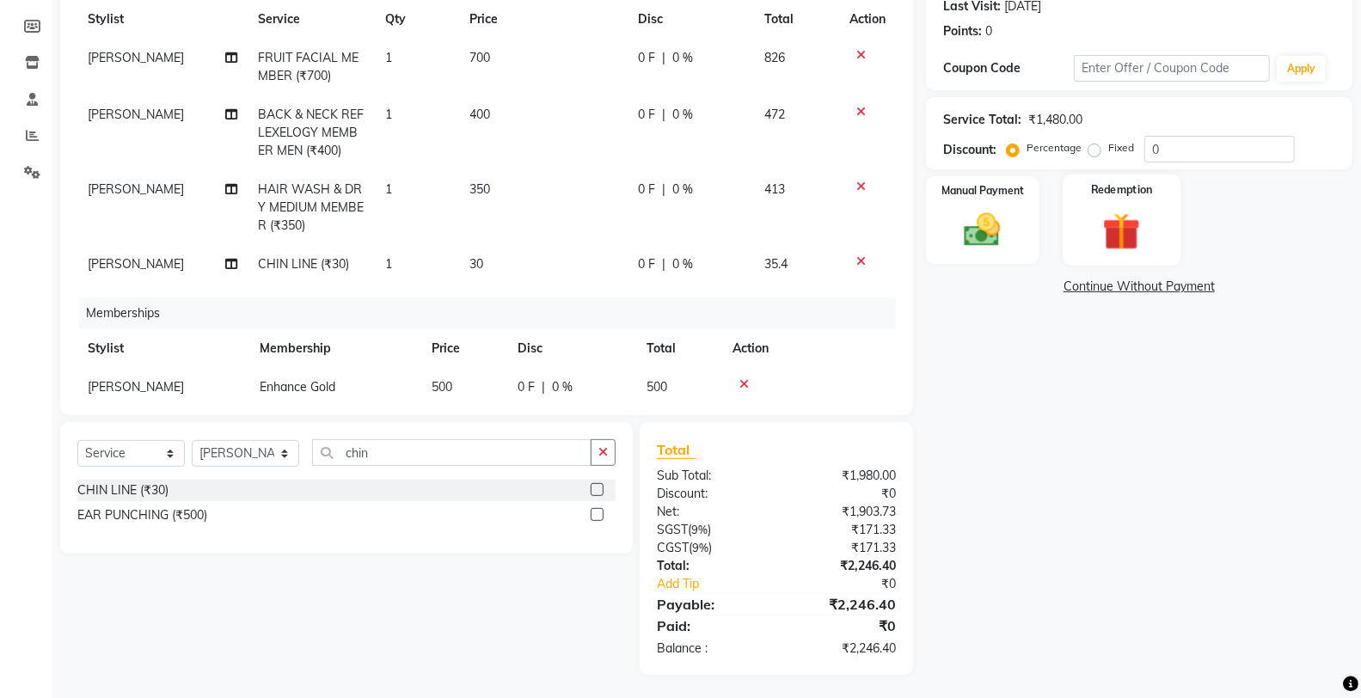
scroll to position [0, 13]
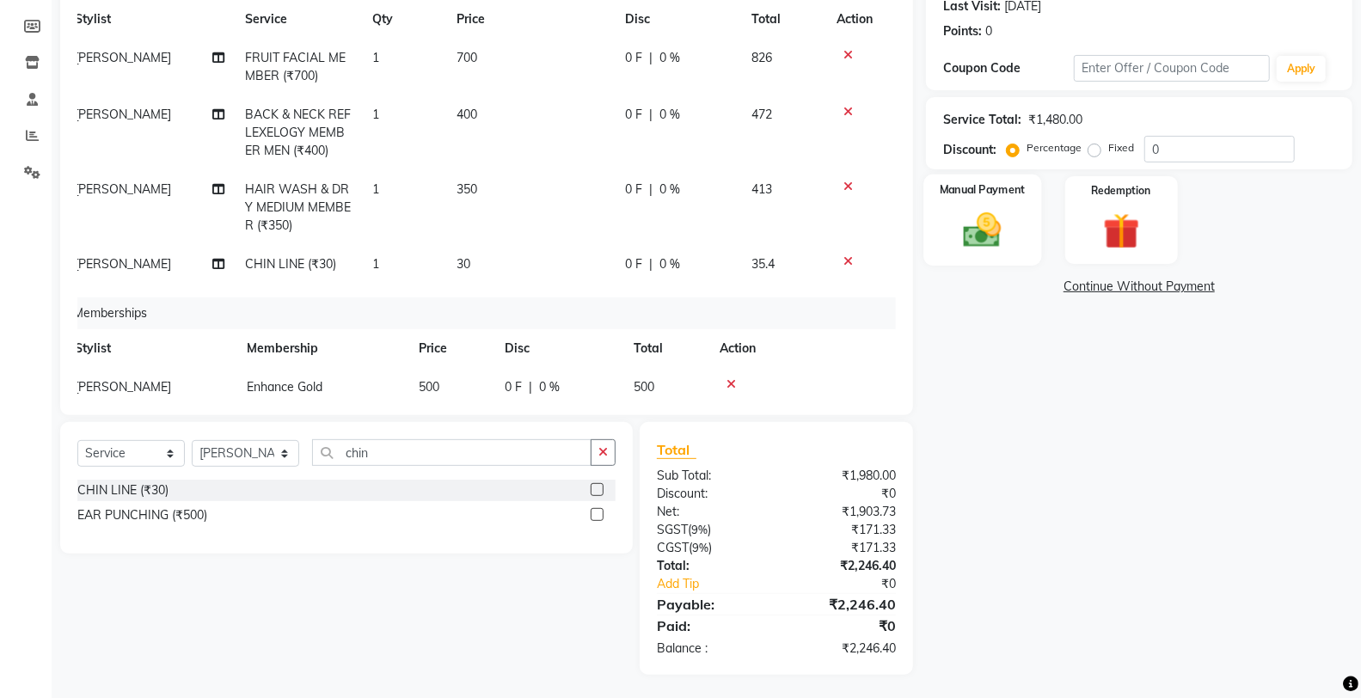
click at [994, 239] on img at bounding box center [981, 230] width 61 height 44
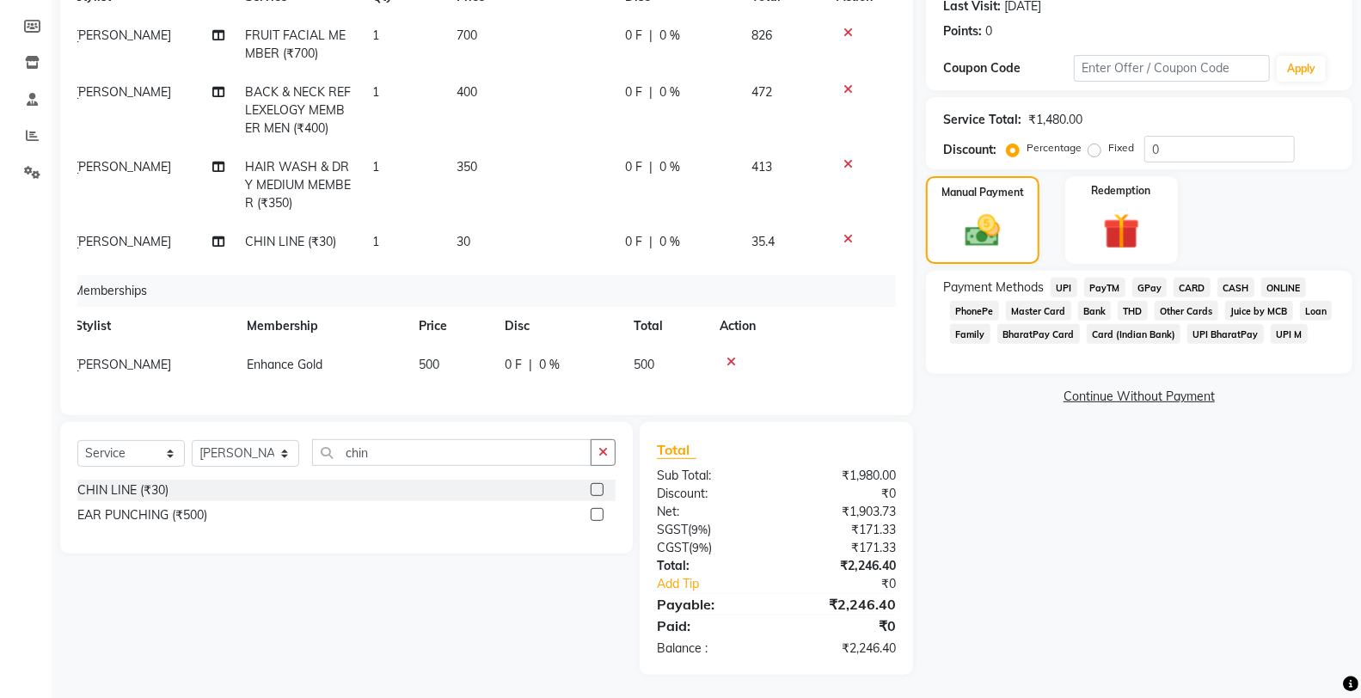
scroll to position [36, 13]
click at [1281, 284] on span "ONLINE" at bounding box center [1283, 288] width 45 height 20
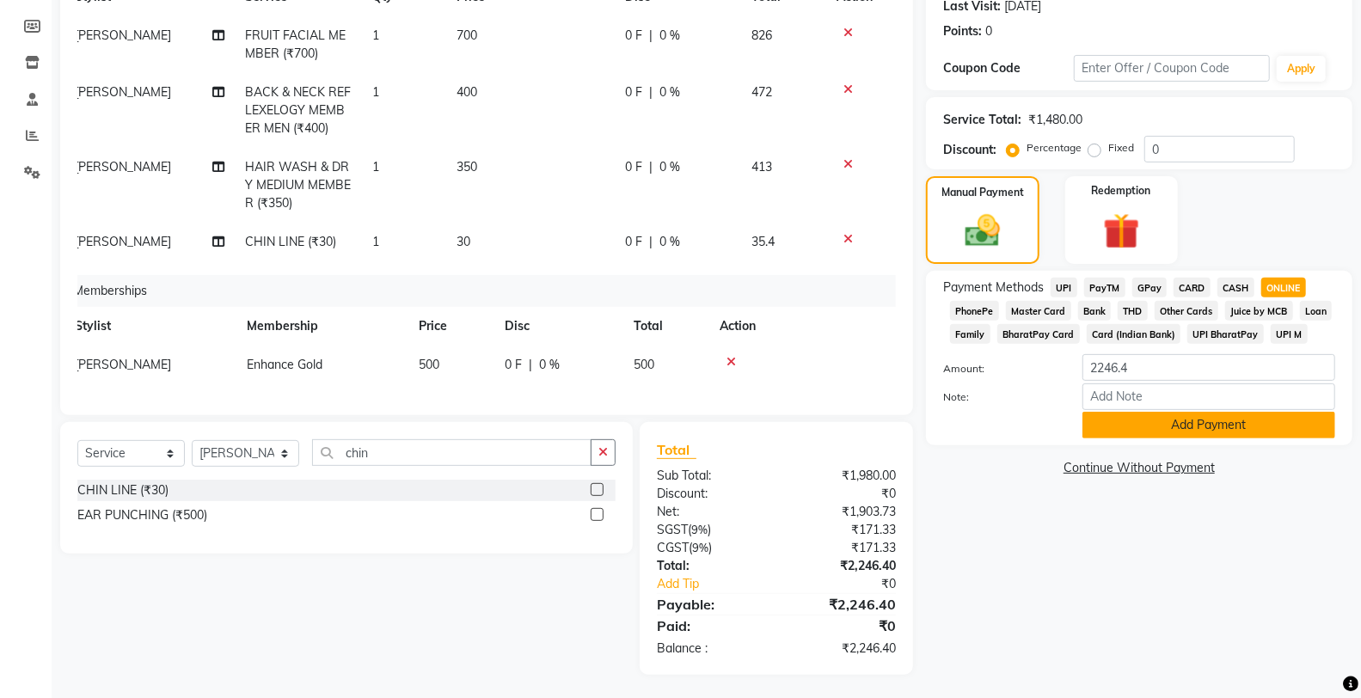
click at [1179, 422] on button "Add Payment" at bounding box center [1208, 425] width 253 height 27
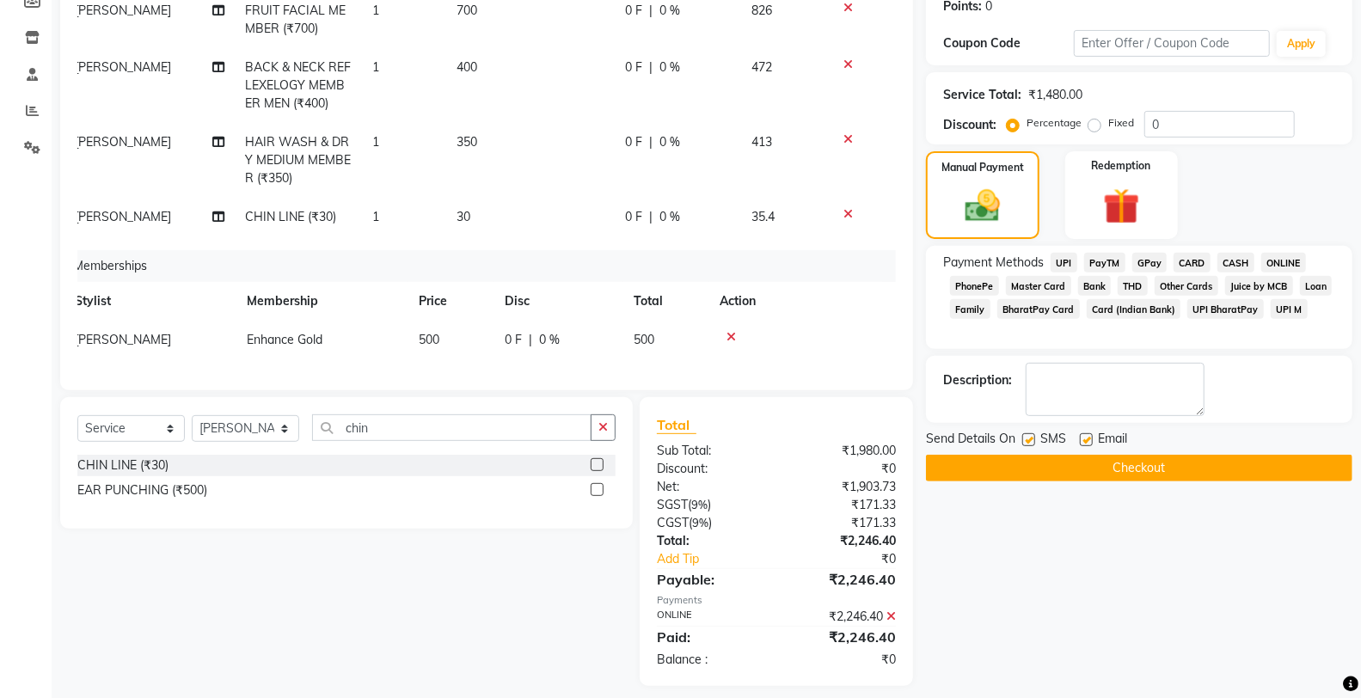
scroll to position [284, 0]
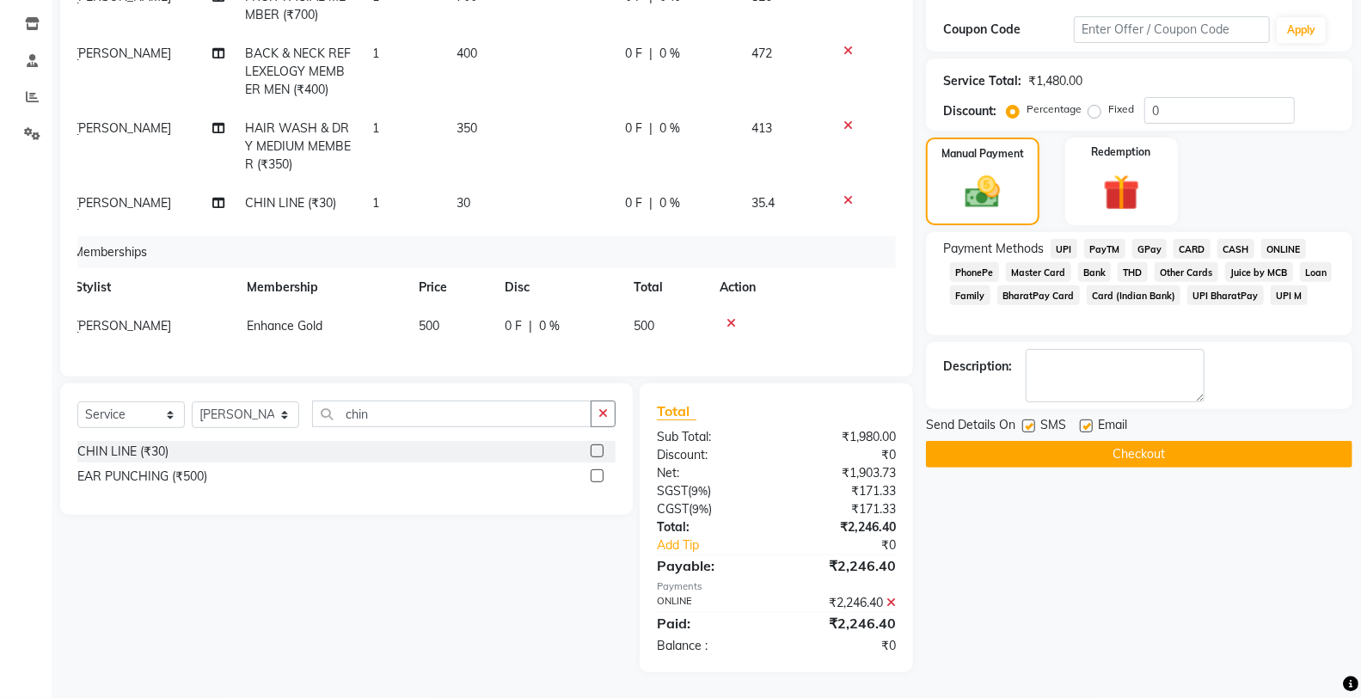
click at [1089, 425] on label at bounding box center [1085, 425] width 13 height 13
click at [1089, 425] on input "checkbox" at bounding box center [1084, 426] width 11 height 11
checkbox input "false"
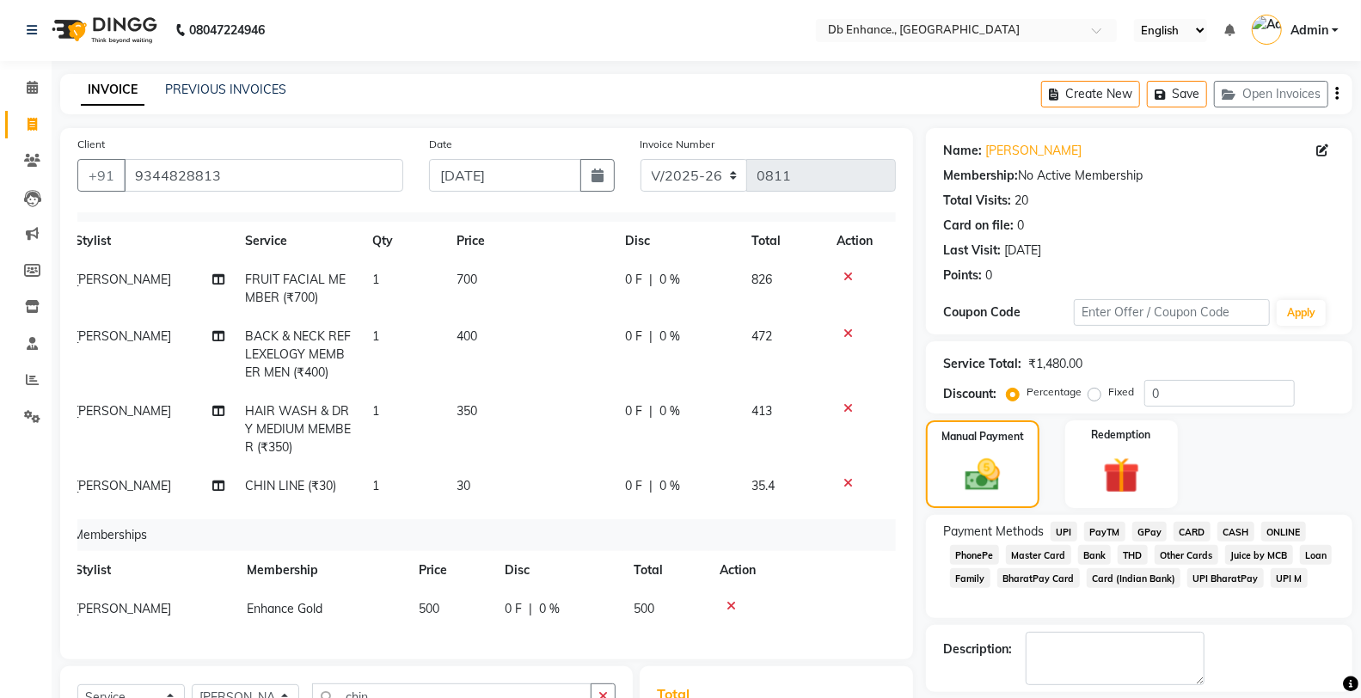
scroll to position [0, 0]
click at [734, 601] on icon at bounding box center [730, 607] width 9 height 12
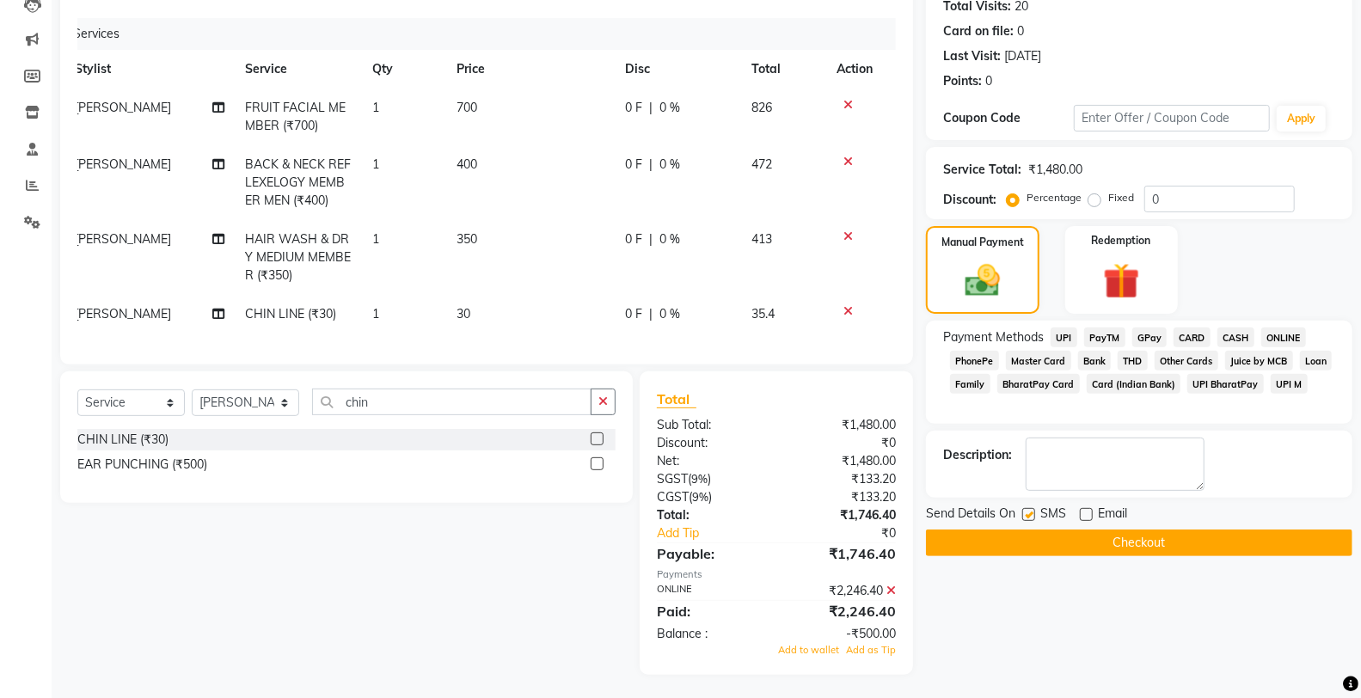
scroll to position [198, 0]
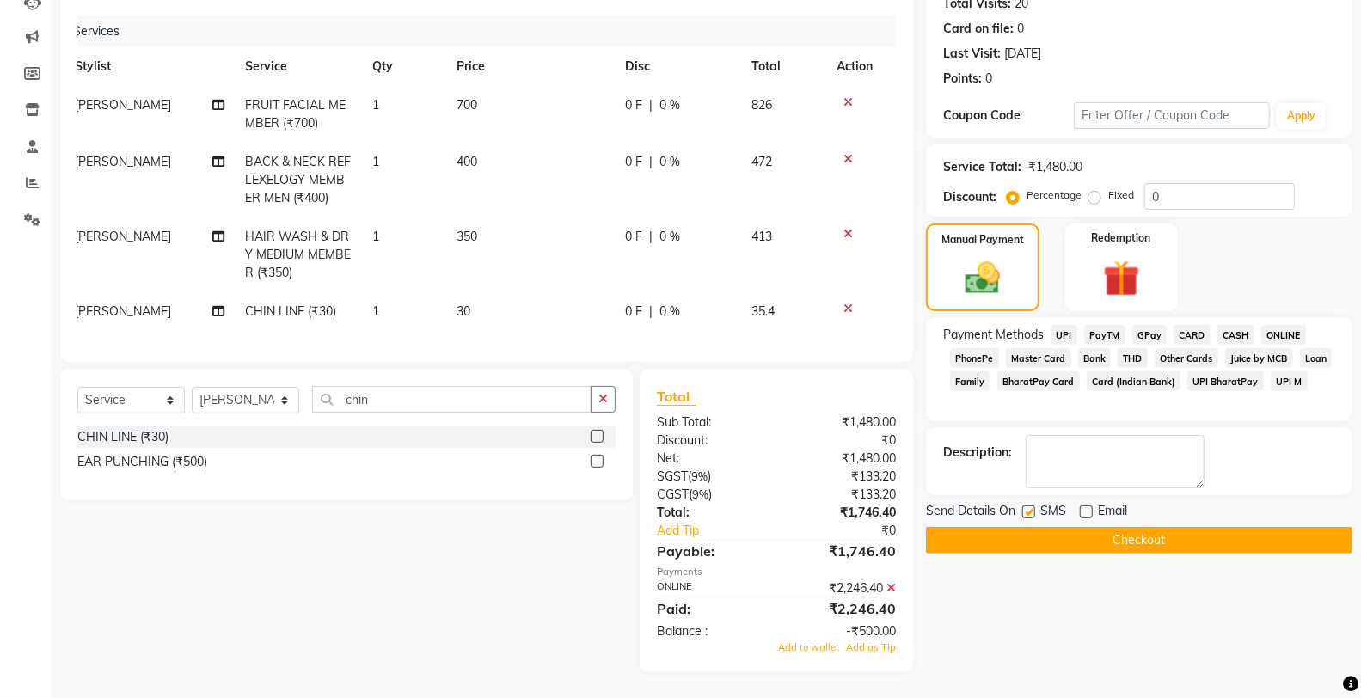
click at [887, 587] on icon at bounding box center [890, 588] width 9 height 12
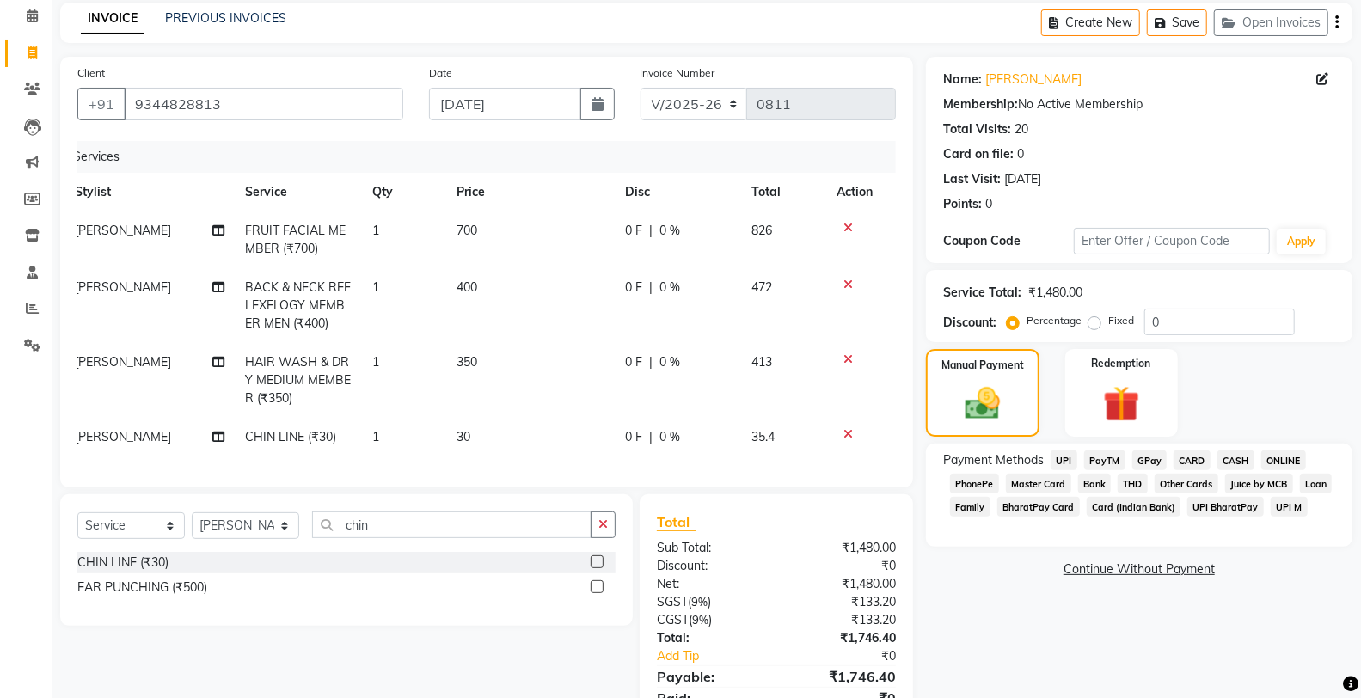
scroll to position [0, 0]
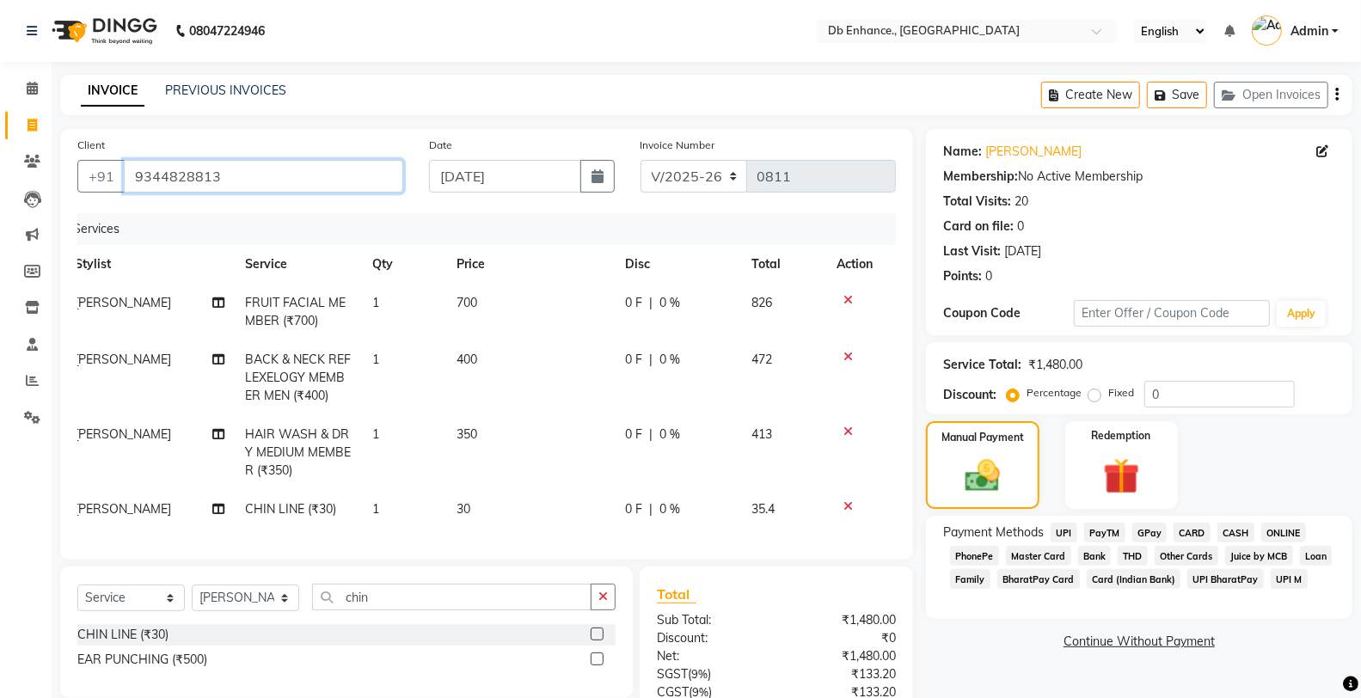
drag, startPoint x: 217, startPoint y: 173, endPoint x: 162, endPoint y: 276, distance: 116.9
click at [114, 208] on div "Client +91 9344828813 Date 03-09-2025 Invoice Number V/2025 V/2025-26 0811 Serv…" at bounding box center [486, 344] width 853 height 431
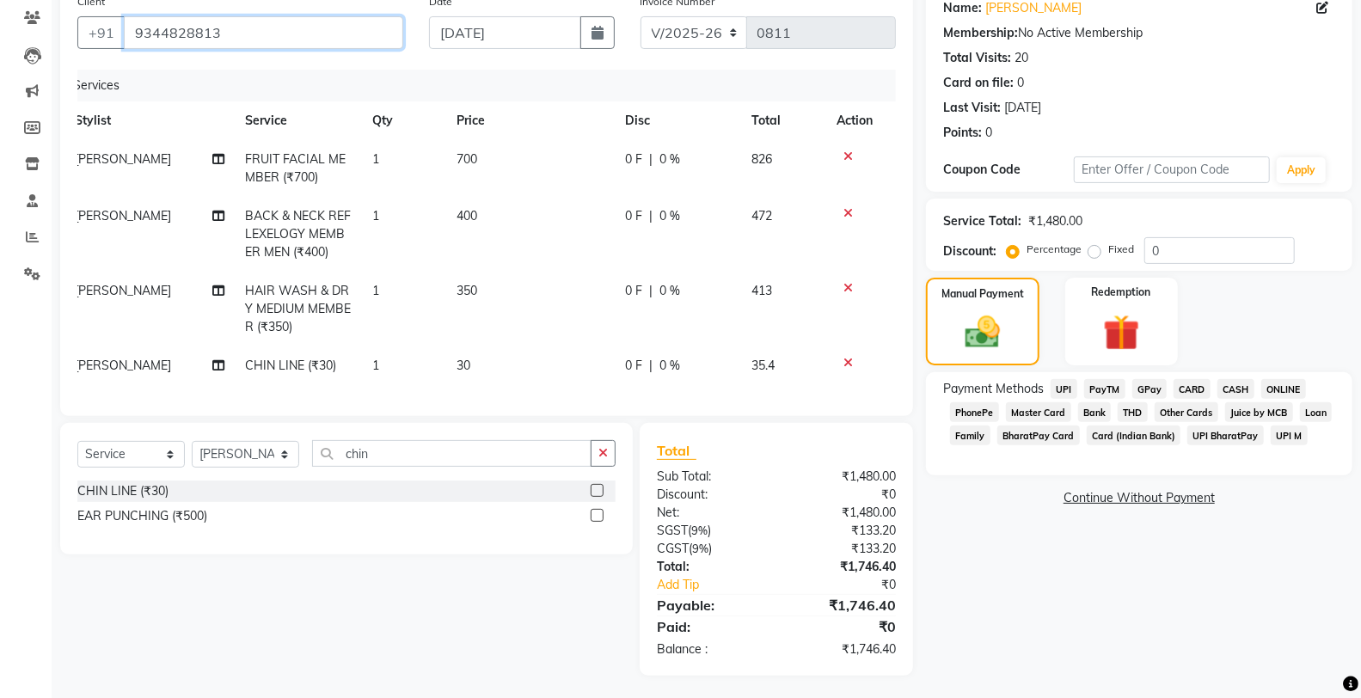
scroll to position [147, 0]
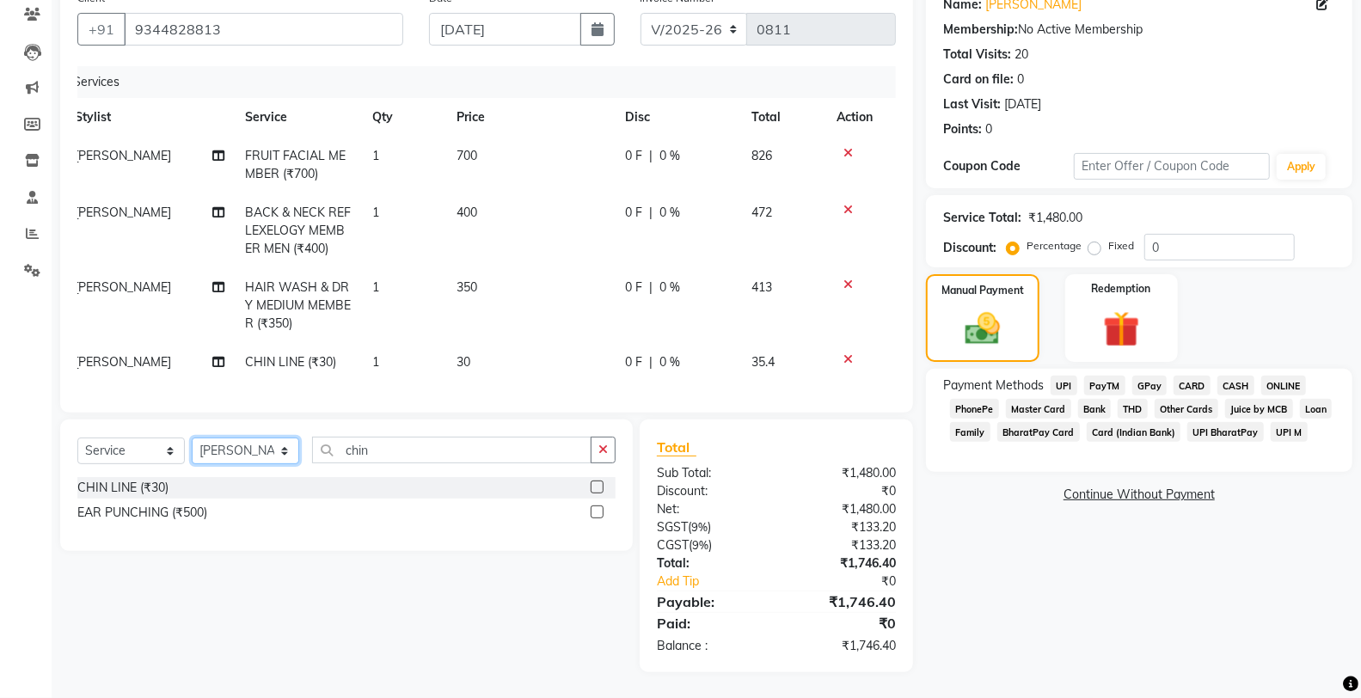
click at [220, 450] on select "Select Stylist Amarjeet Kumar mamta pradhan nishat anwar Raju Rekha Ujala Uttar…" at bounding box center [245, 450] width 107 height 27
click at [192, 437] on select "Select Stylist Amarjeet Kumar mamta pradhan nishat anwar Raju Rekha Ujala Uttar…" at bounding box center [245, 450] width 107 height 27
click at [130, 448] on select "Select Service Product Membership Package Voucher Prepaid Gift Card" at bounding box center [130, 450] width 107 height 27
click at [77, 437] on select "Select Service Product Membership Package Voucher Prepaid Gift Card" at bounding box center [130, 450] width 107 height 27
click at [595, 486] on label at bounding box center [596, 486] width 13 height 13
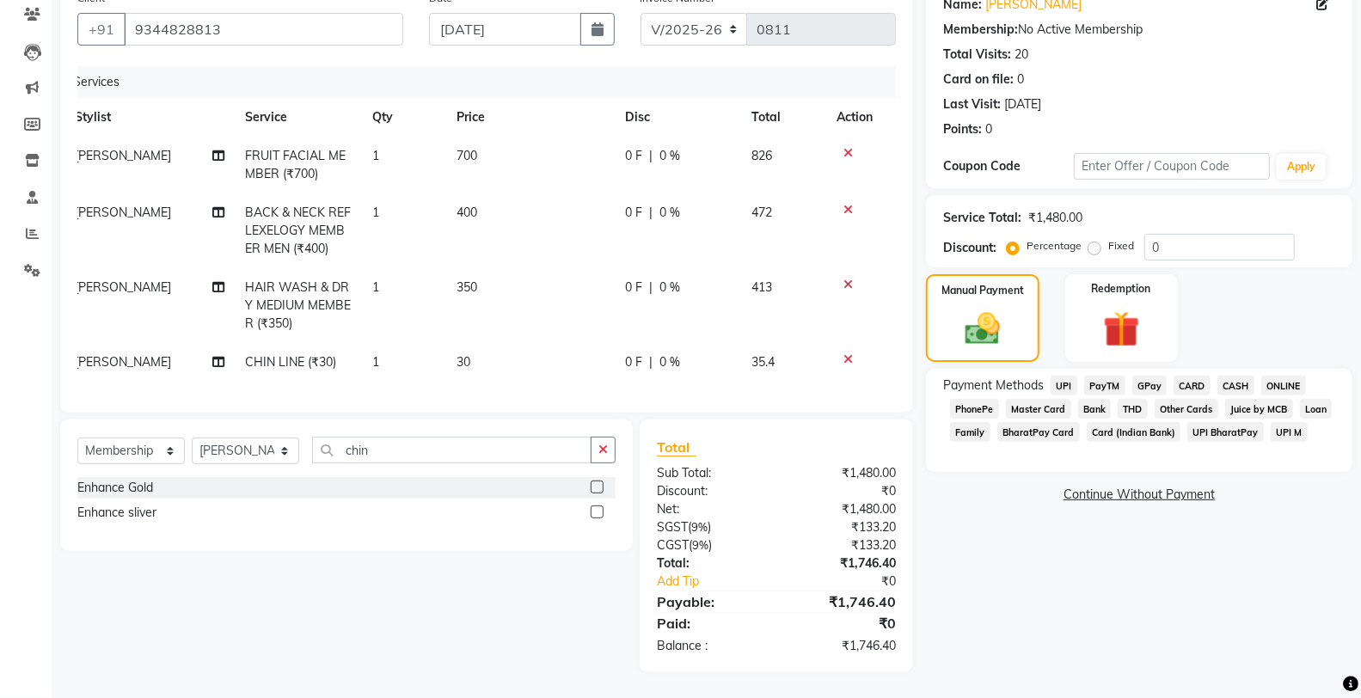
click at [595, 486] on input "checkbox" at bounding box center [595, 487] width 11 height 11
select select "select"
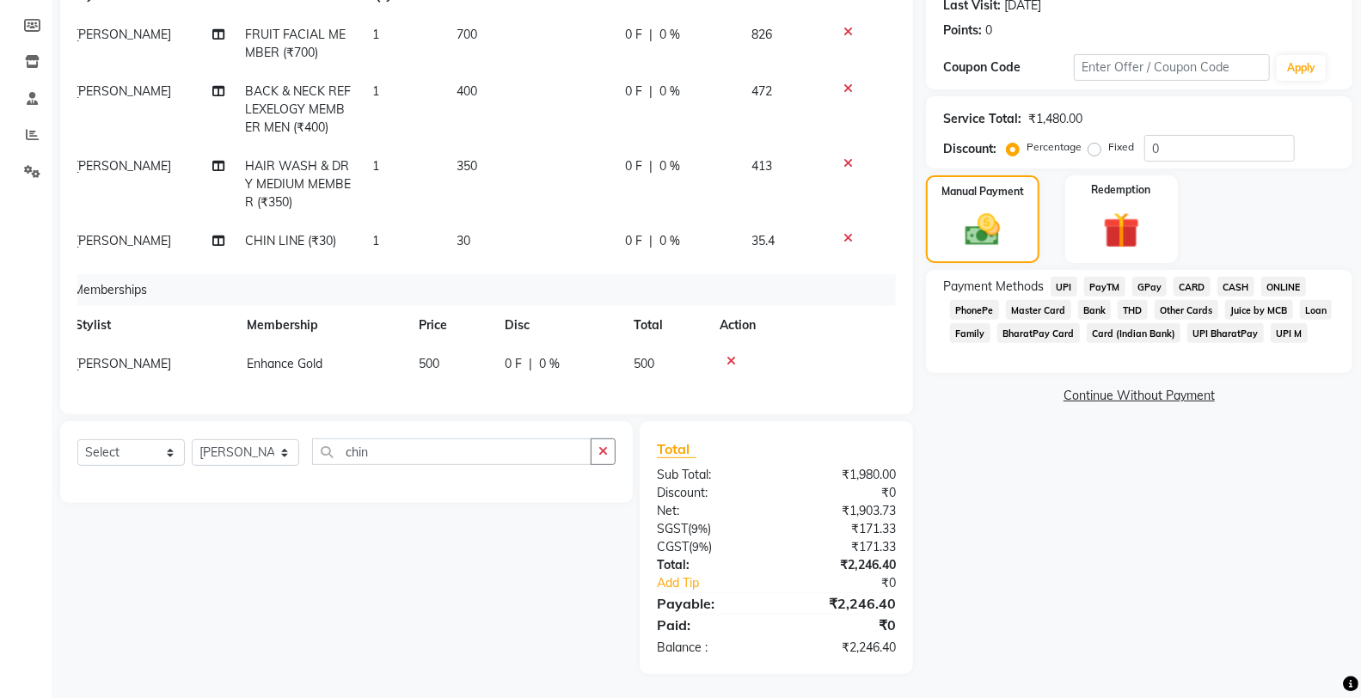
scroll to position [247, 0]
click at [832, 221] on td at bounding box center [854, 240] width 57 height 39
click at [843, 231] on icon at bounding box center [847, 237] width 9 height 12
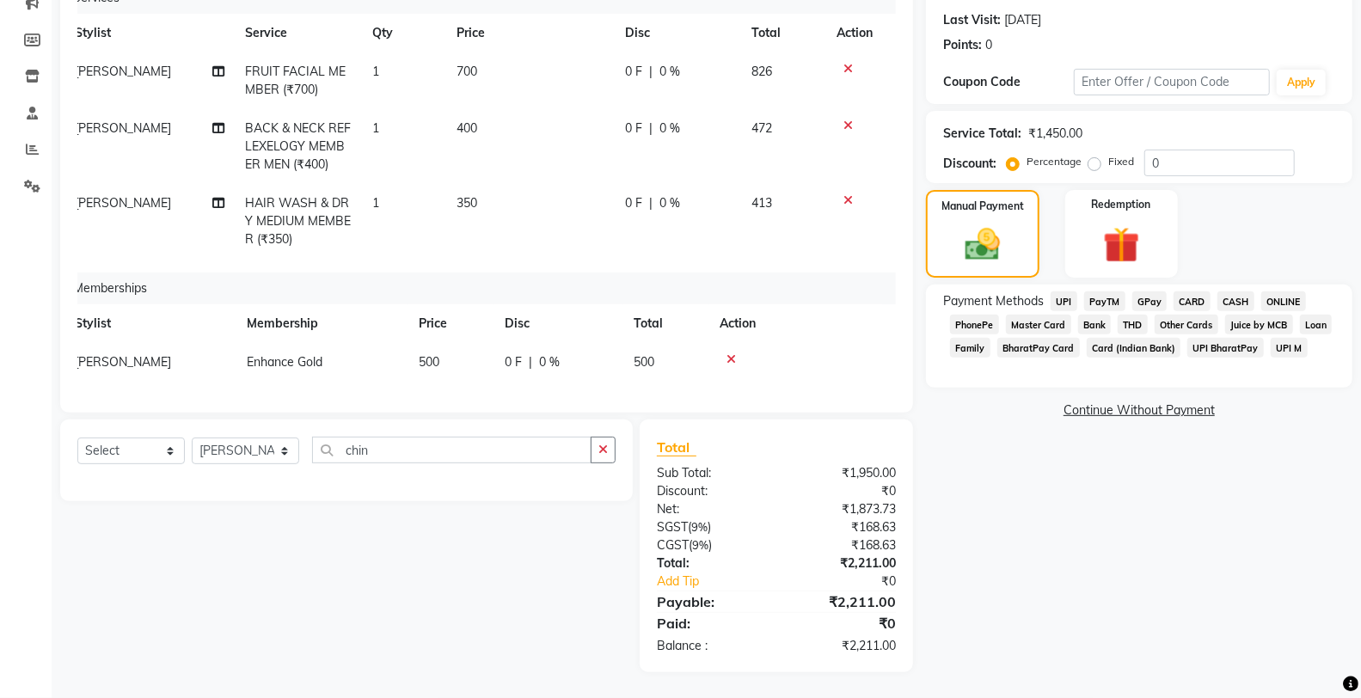
scroll to position [0, 13]
click at [848, 199] on icon at bounding box center [847, 201] width 9 height 12
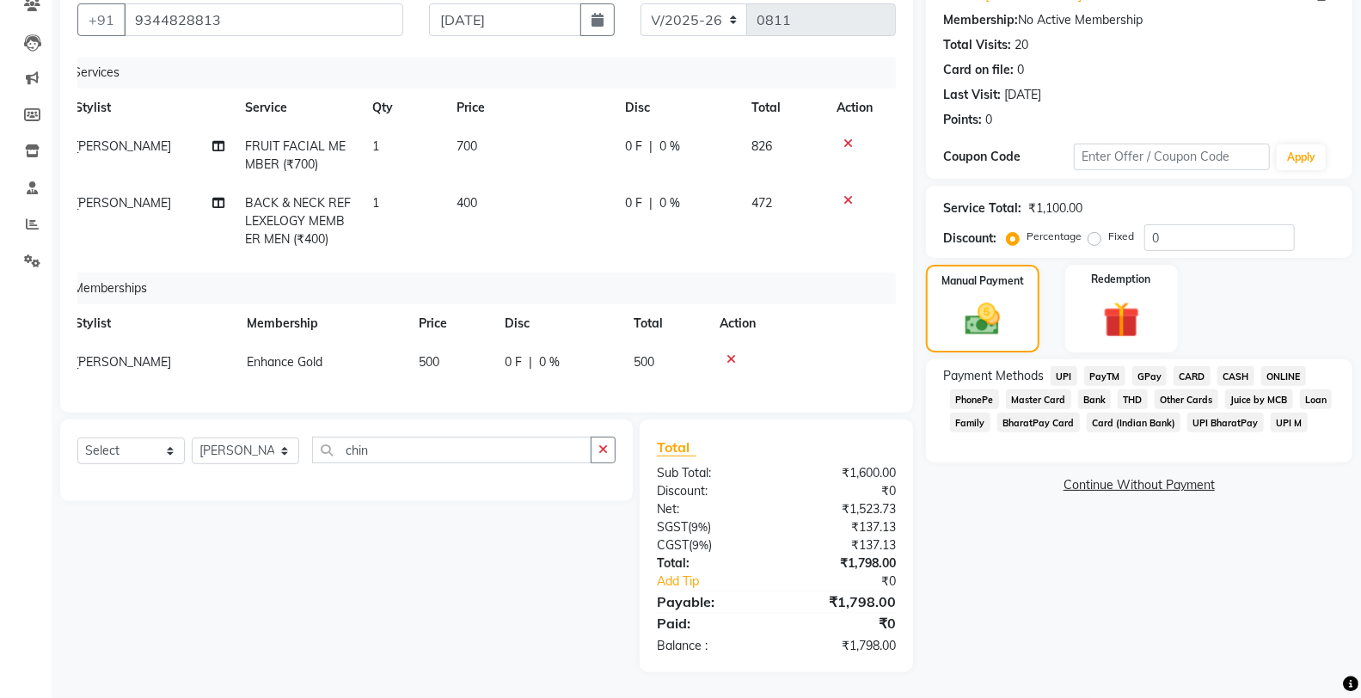
click at [847, 194] on icon at bounding box center [847, 200] width 9 height 12
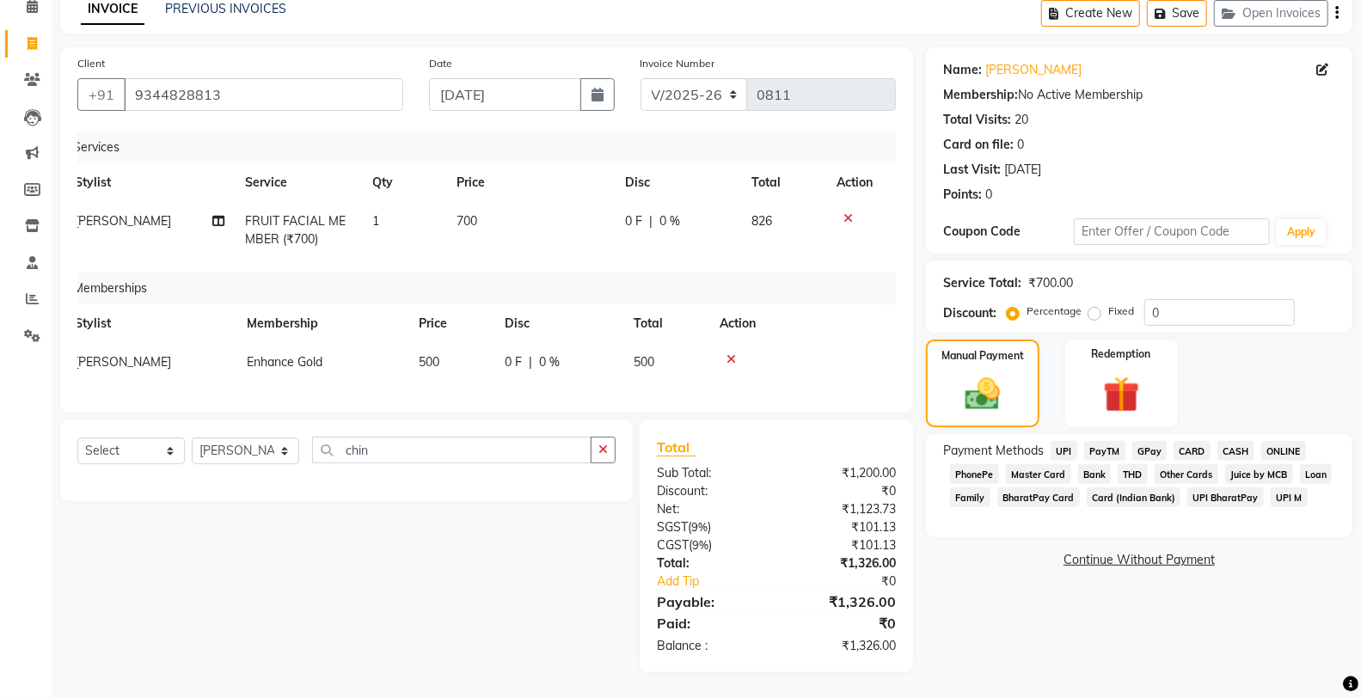
scroll to position [96, 0]
click at [846, 212] on icon at bounding box center [847, 218] width 9 height 12
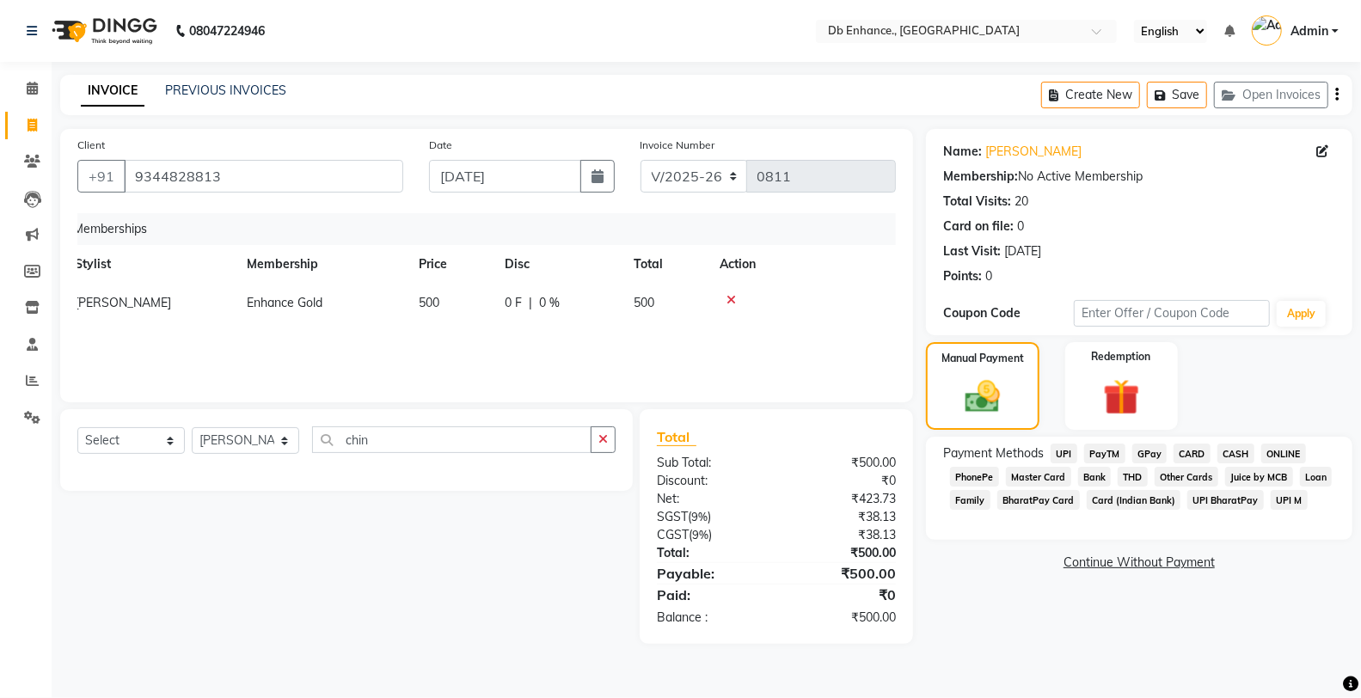
scroll to position [0, 0]
click at [1167, 452] on span "GPay" at bounding box center [1158, 454] width 35 height 20
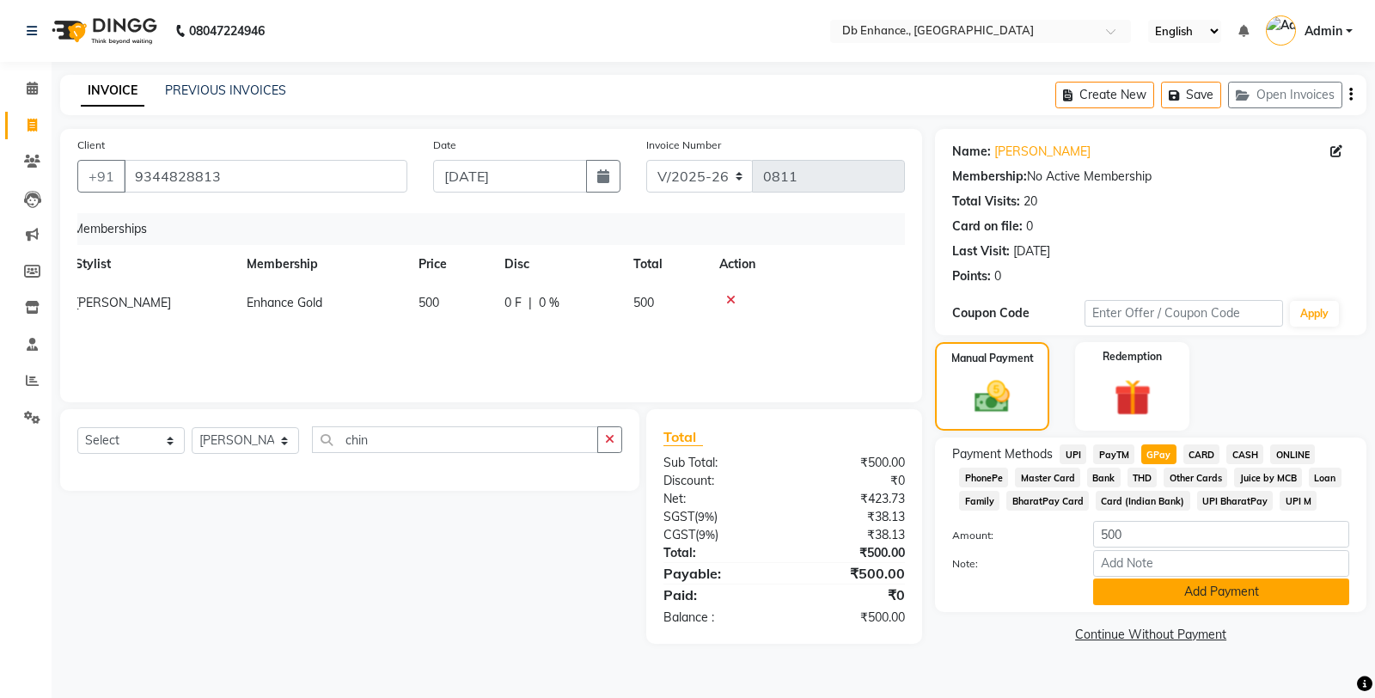
click at [1166, 596] on button "Add Payment" at bounding box center [1221, 591] width 256 height 27
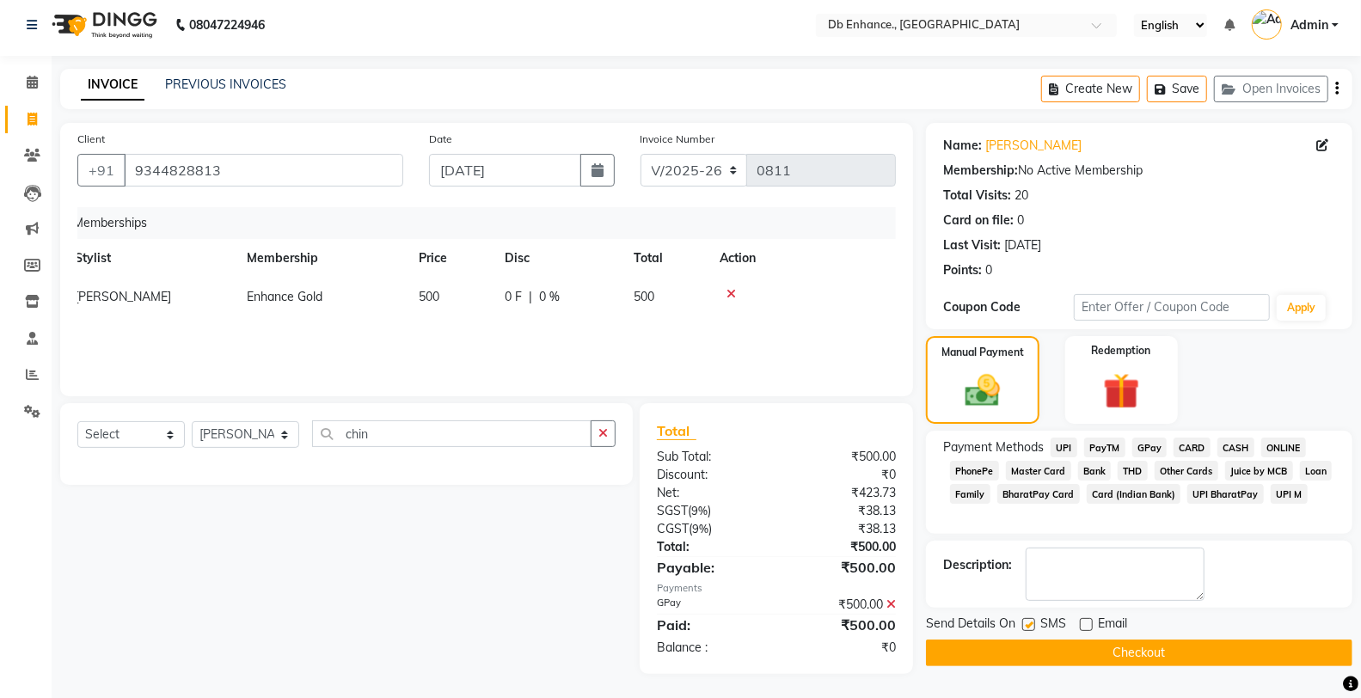
scroll to position [7, 0]
click at [1031, 624] on label at bounding box center [1028, 623] width 13 height 13
click at [1031, 624] on input "checkbox" at bounding box center [1027, 624] width 11 height 11
click at [1031, 624] on label at bounding box center [1028, 623] width 13 height 13
click at [1031, 624] on input "checkbox" at bounding box center [1027, 624] width 11 height 11
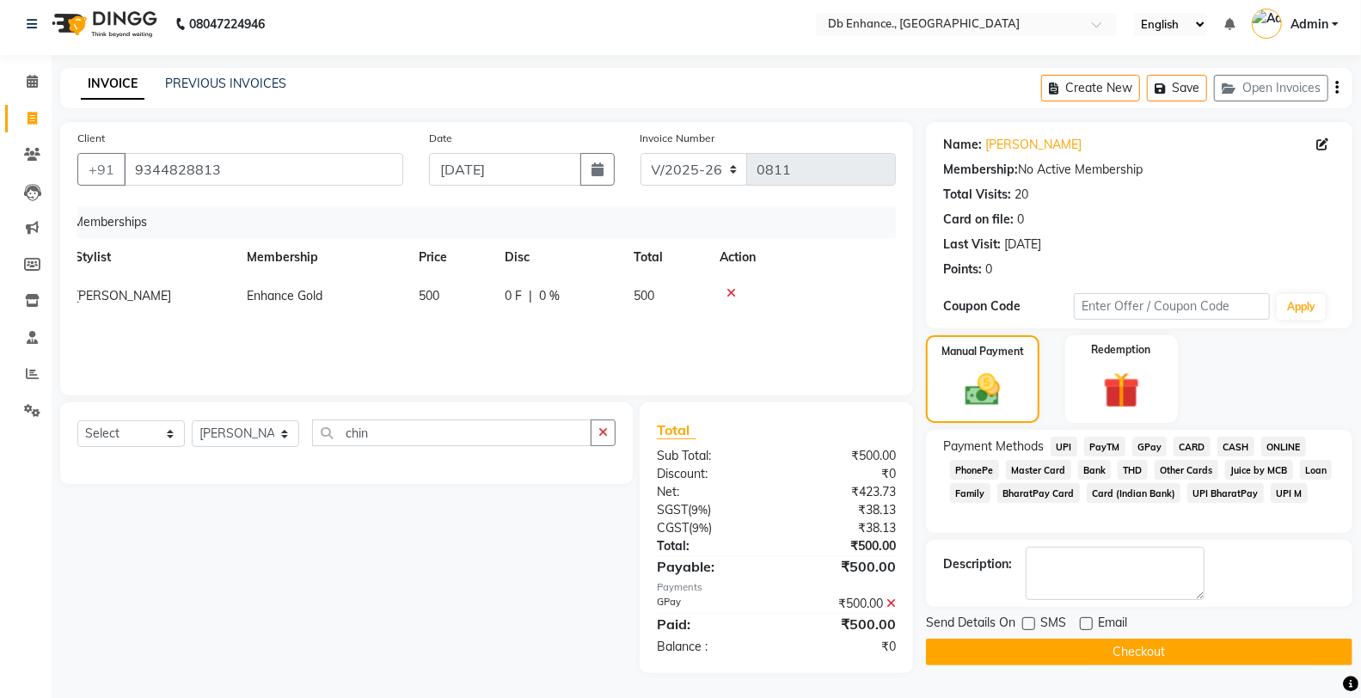
checkbox input "true"
click at [1049, 646] on button "Checkout" at bounding box center [1139, 652] width 426 height 27
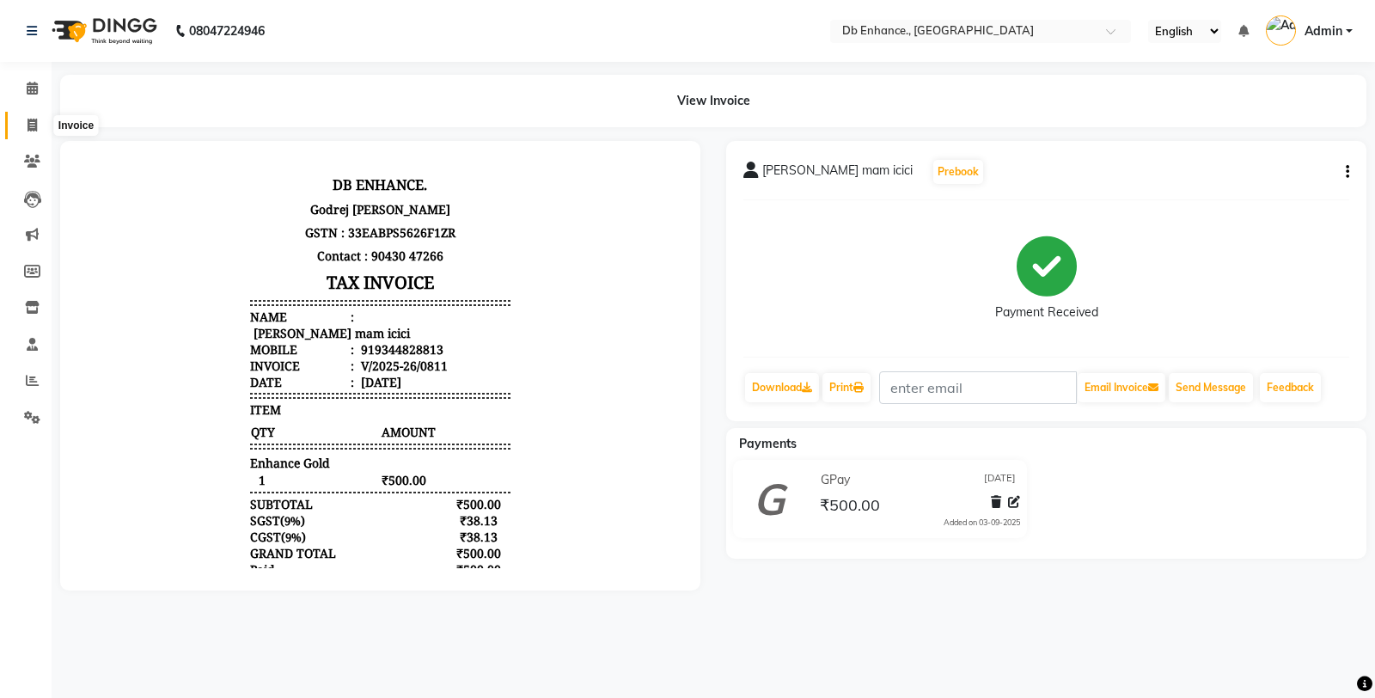
click at [32, 125] on icon at bounding box center [32, 125] width 9 height 13
select select "4474"
select select "service"
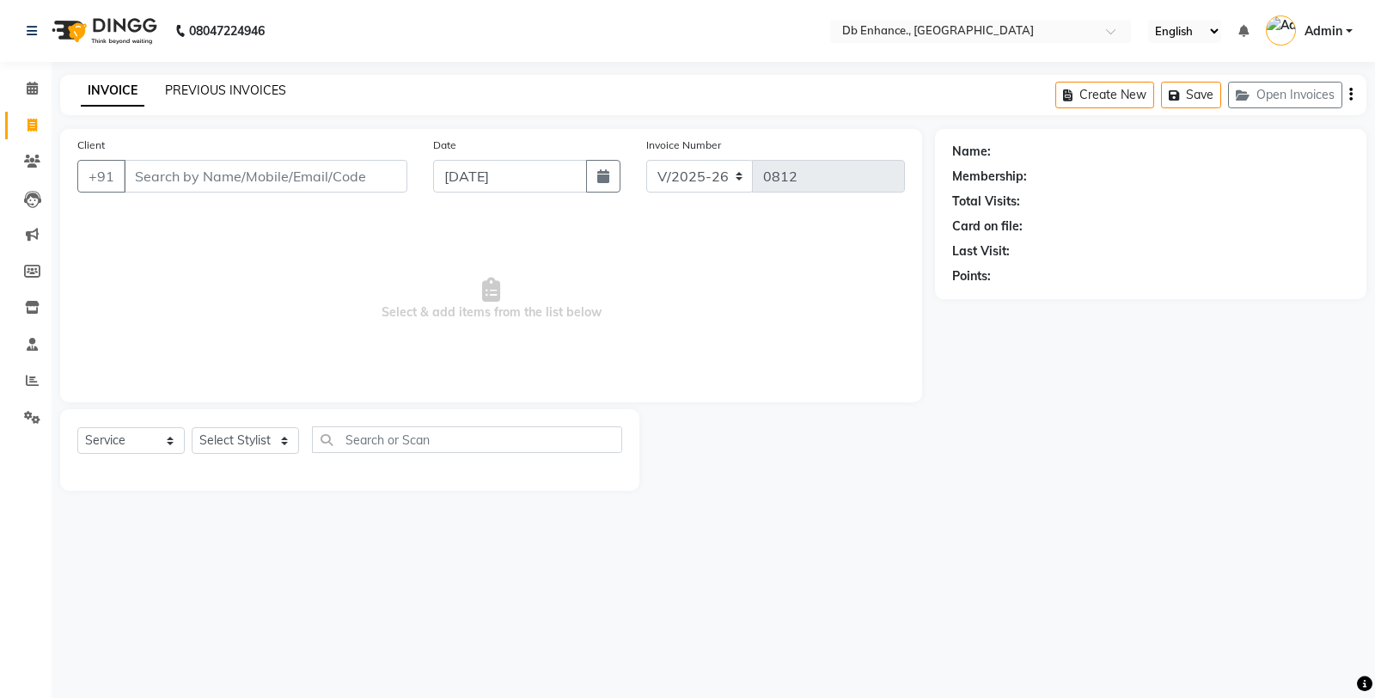
click at [273, 89] on link "PREVIOUS INVOICES" at bounding box center [225, 90] width 121 height 15
